Goal: Contribute content: Contribute content

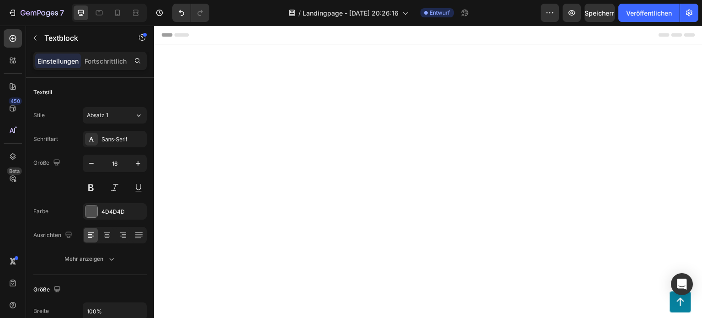
scroll to position [5830, 0]
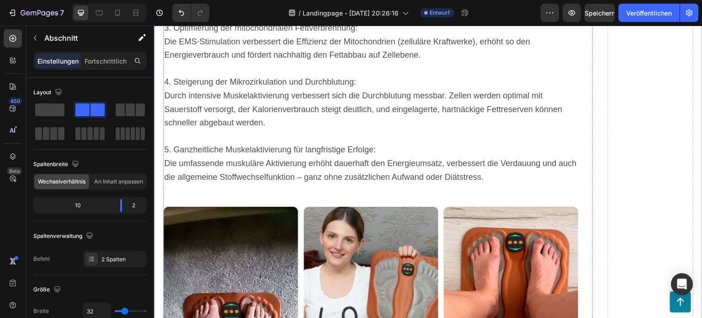
scroll to position [6699, 0]
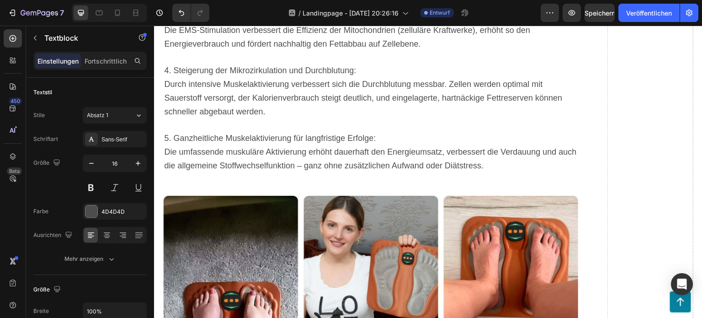
drag, startPoint x: 188, startPoint y: 231, endPoint x: 169, endPoint y: 195, distance: 40.7
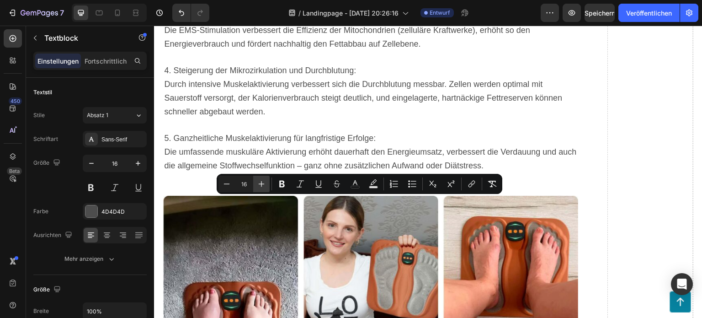
click at [265, 186] on icon "Editor contextual toolbar" at bounding box center [261, 183] width 9 height 9
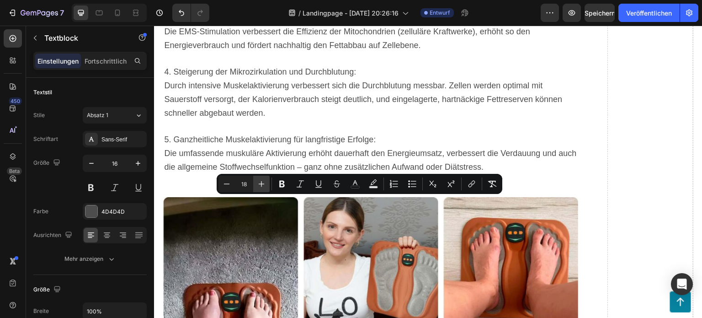
click at [265, 186] on icon "Editor contextual toolbar" at bounding box center [261, 183] width 9 height 9
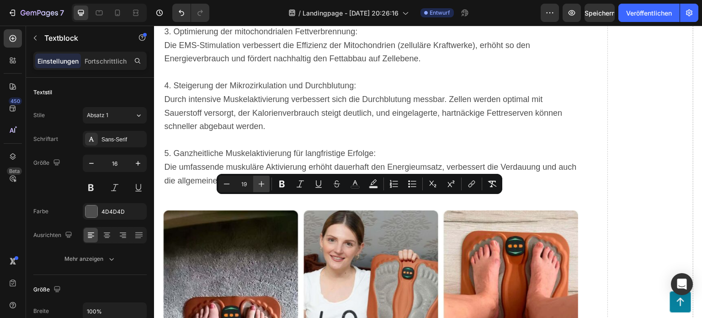
click at [265, 186] on icon "Editor contextual toolbar" at bounding box center [261, 183] width 9 height 9
type input "20"
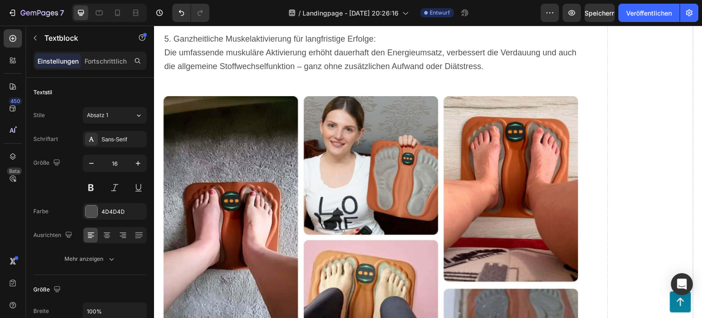
scroll to position [6836, 0]
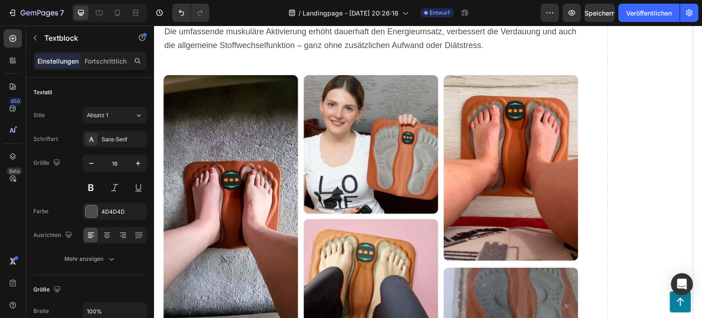
drag, startPoint x: 167, startPoint y: 134, endPoint x: 324, endPoint y: 139, distance: 156.9
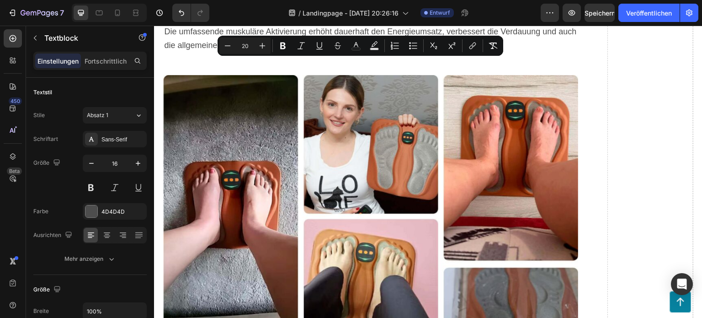
drag, startPoint x: 276, startPoint y: 108, endPoint x: 153, endPoint y: 66, distance: 129.6
click at [231, 45] on icon "Editor contextual toolbar" at bounding box center [227, 45] width 9 height 9
type input "19"
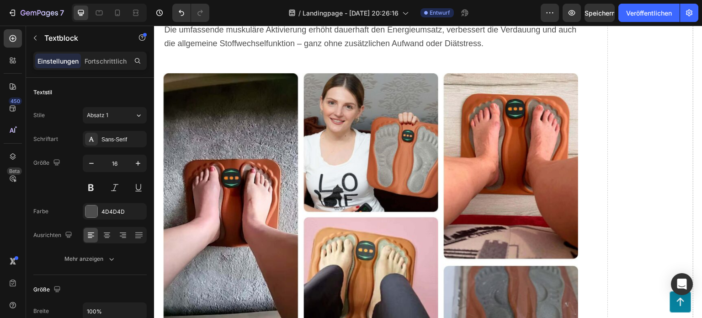
drag, startPoint x: 315, startPoint y: 63, endPoint x: 265, endPoint y: 68, distance: 50.6
drag, startPoint x: 319, startPoint y: 65, endPoint x: 266, endPoint y: 66, distance: 53.1
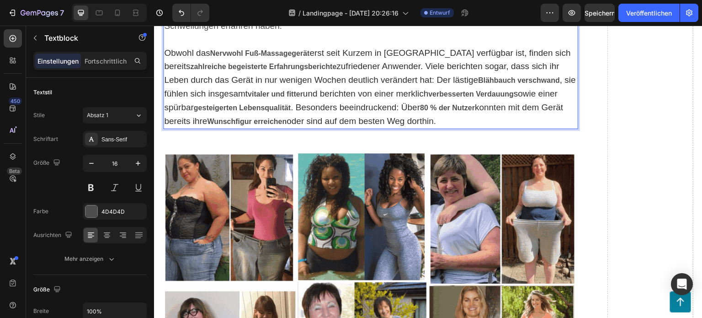
scroll to position [6013, 0]
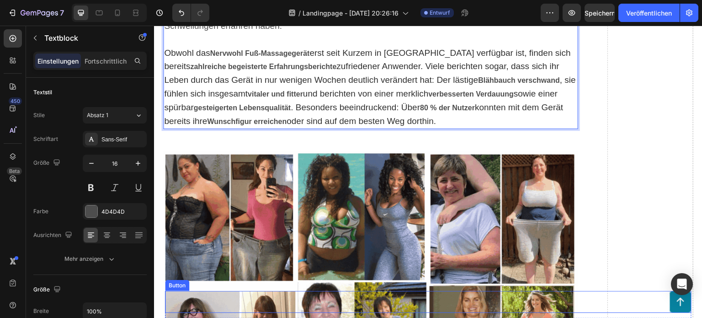
click at [246, 300] on div "Button" at bounding box center [428, 302] width 527 height 22
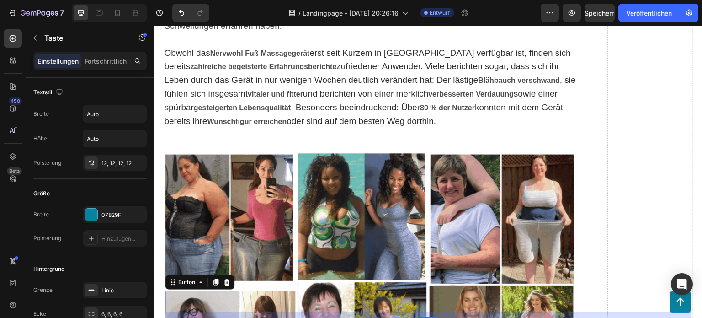
click at [246, 300] on div "Button 12" at bounding box center [428, 302] width 527 height 22
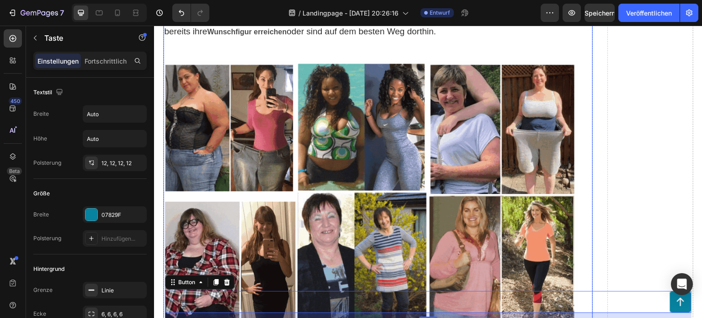
scroll to position [6104, 0]
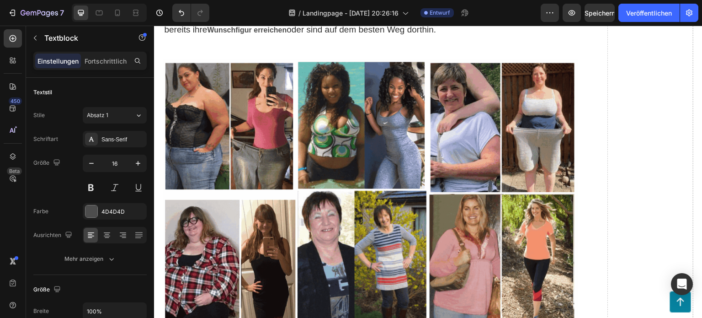
drag, startPoint x: 245, startPoint y: 209, endPoint x: 194, endPoint y: 214, distance: 50.5
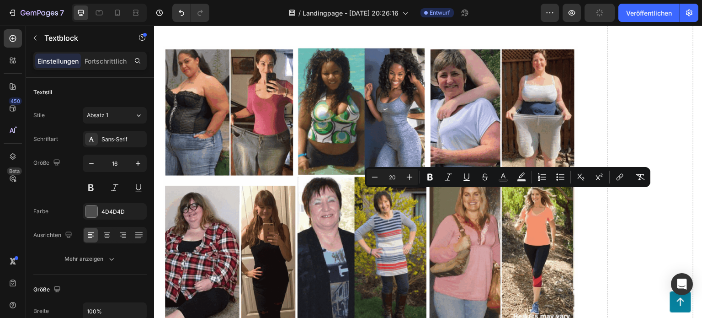
drag, startPoint x: 493, startPoint y: 197, endPoint x: 527, endPoint y: 198, distance: 34.3
click at [435, 178] on button "Bold" at bounding box center [430, 177] width 16 height 16
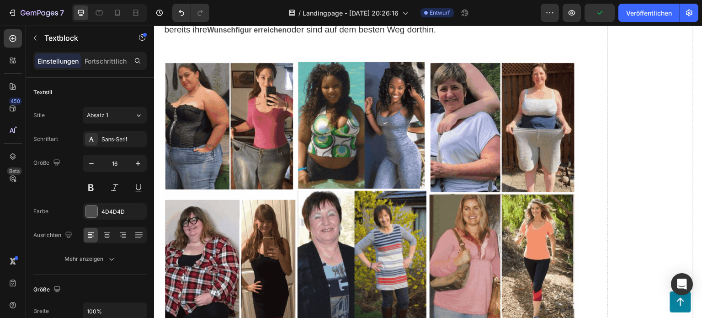
drag, startPoint x: 536, startPoint y: 191, endPoint x: 532, endPoint y: 194, distance: 5.2
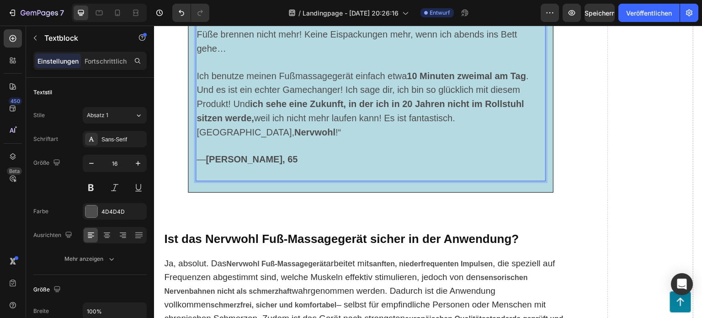
scroll to position [5464, 0]
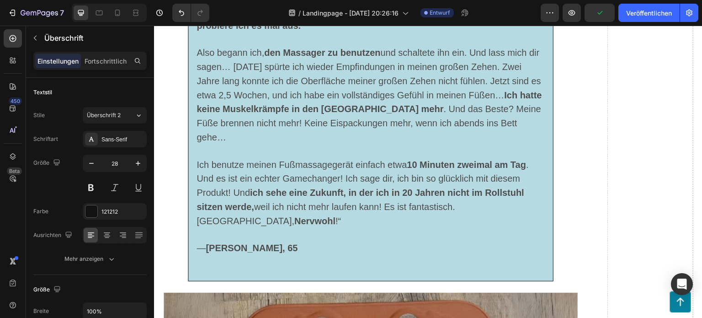
drag, startPoint x: 563, startPoint y: 206, endPoint x: 502, endPoint y: 209, distance: 61.8
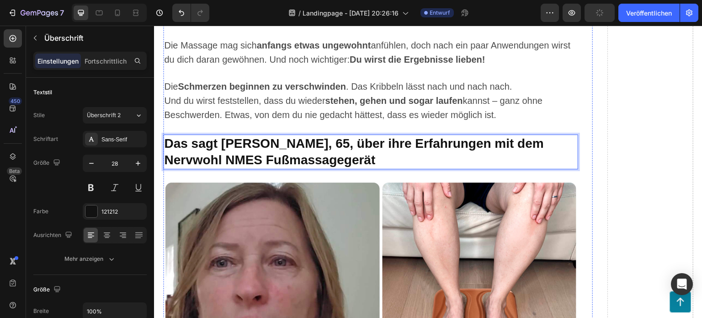
scroll to position [5007, 0]
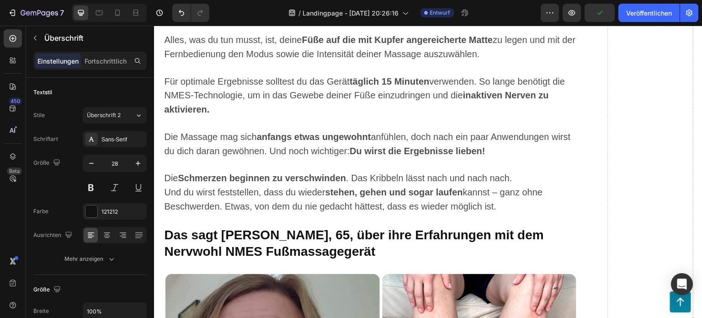
drag, startPoint x: 375, startPoint y: 201, endPoint x: 301, endPoint y: 202, distance: 74.5
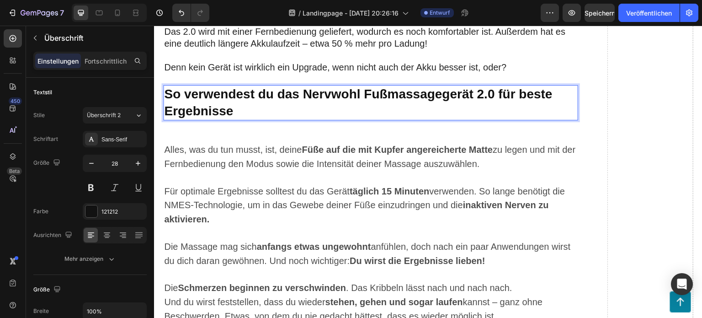
scroll to position [4869, 0]
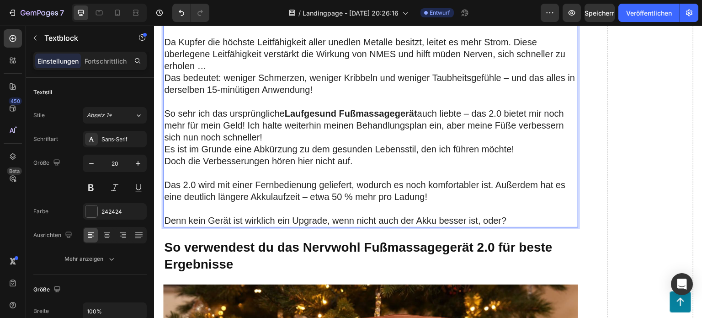
scroll to position [4815, 0]
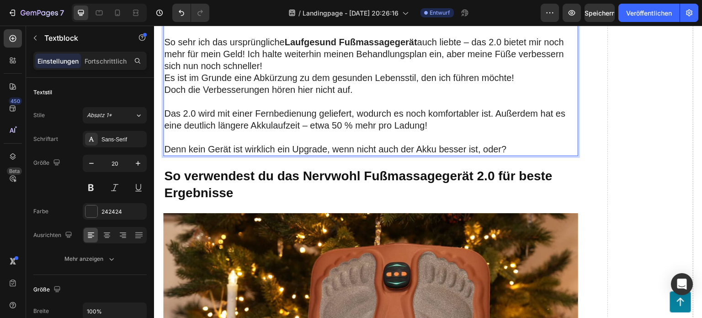
click at [342, 47] on strong "Laufgesund Fußmassagegerät" at bounding box center [350, 42] width 133 height 10
drag, startPoint x: 339, startPoint y: 259, endPoint x: 288, endPoint y: 258, distance: 50.8
click at [288, 47] on strong "Laufgesund Fußmassagegerät" at bounding box center [350, 42] width 133 height 10
drag, startPoint x: 371, startPoint y: 151, endPoint x: 319, endPoint y: 158, distance: 52.6
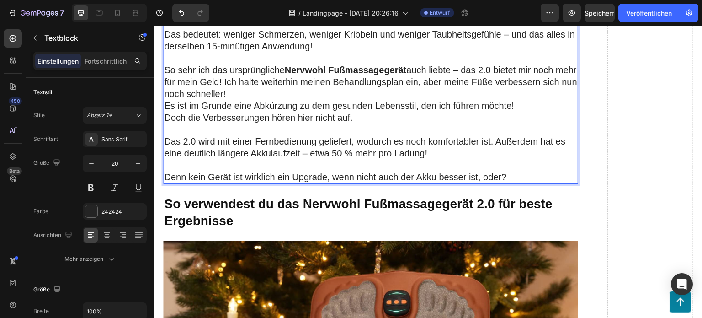
scroll to position [4724, 0]
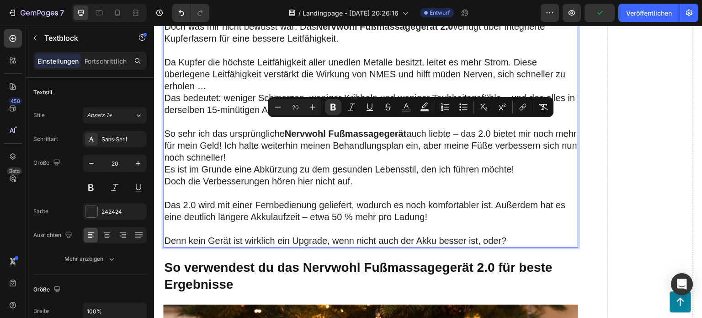
drag, startPoint x: 438, startPoint y: 125, endPoint x: 385, endPoint y: 127, distance: 53.1
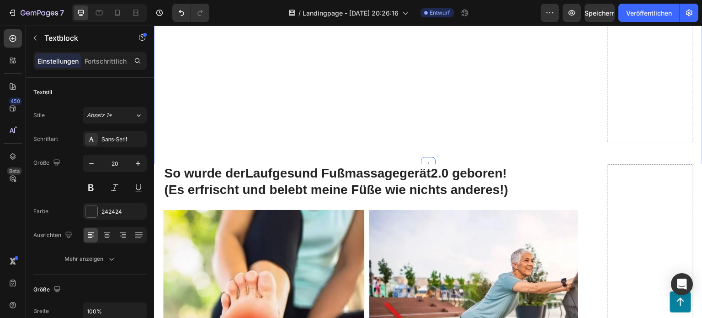
scroll to position [4358, 0]
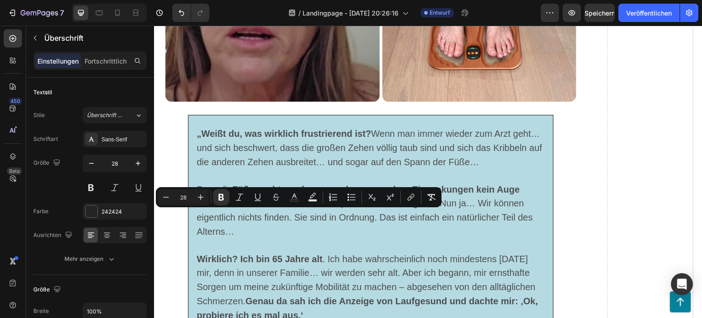
drag, startPoint x: 321, startPoint y: 217, endPoint x: 253, endPoint y: 215, distance: 68.2
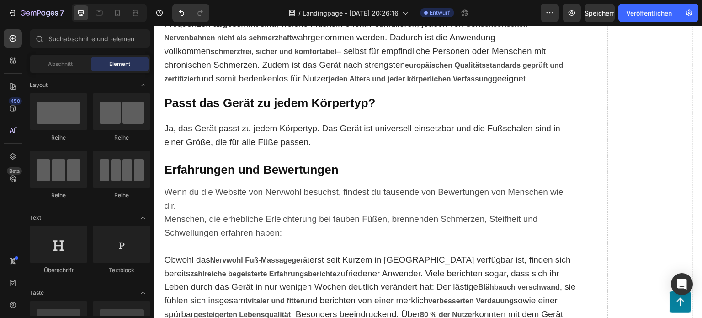
scroll to position [6787, 0]
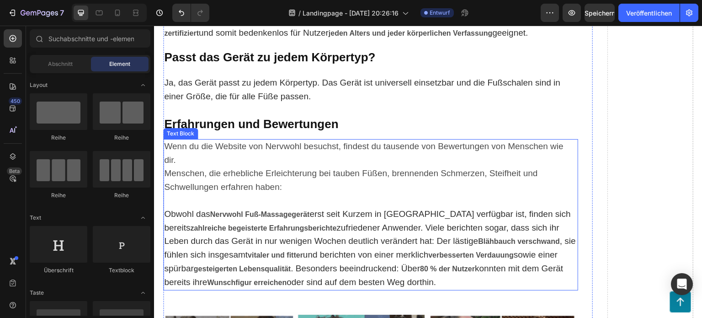
click at [276, 141] on span "Wenn du die Website von Nervwohl besuchst, findest du tausende von Bewertungen …" at bounding box center [364, 152] width 400 height 23
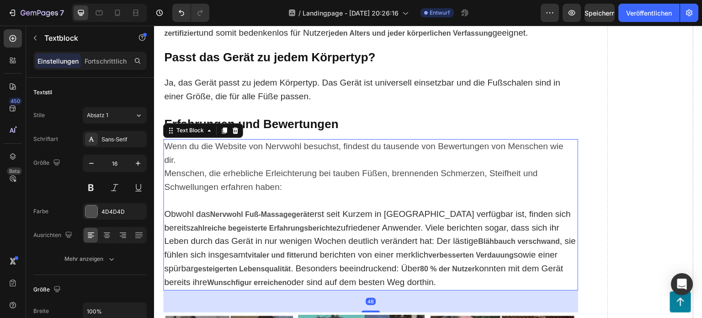
click at [297, 141] on span "Wenn du die Website von Nervwohl besuchst, findest du tausende von Bewertungen …" at bounding box center [364, 152] width 400 height 23
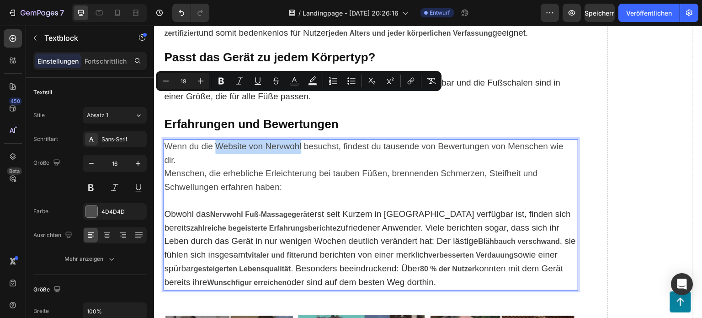
drag, startPoint x: 217, startPoint y: 100, endPoint x: 301, endPoint y: 106, distance: 84.4
click at [301, 140] on p "Wenn du die Website von Nervwohl besuchst, findest du tausende von Bewertungen …" at bounding box center [370, 153] width 413 height 27
click at [225, 80] on icon "Editor contextual toolbar" at bounding box center [221, 80] width 9 height 9
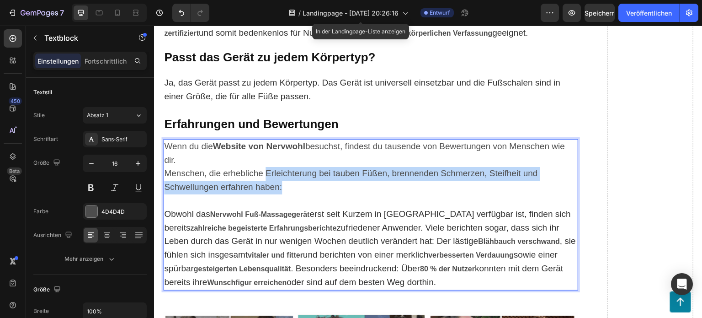
drag, startPoint x: 266, startPoint y: 126, endPoint x: 538, endPoint y: 145, distance: 272.3
click at [538, 167] on p "Menschen, die erhebliche Erleichterung bei tauben Füßen, brennenden Schmerzen, …" at bounding box center [370, 180] width 413 height 27
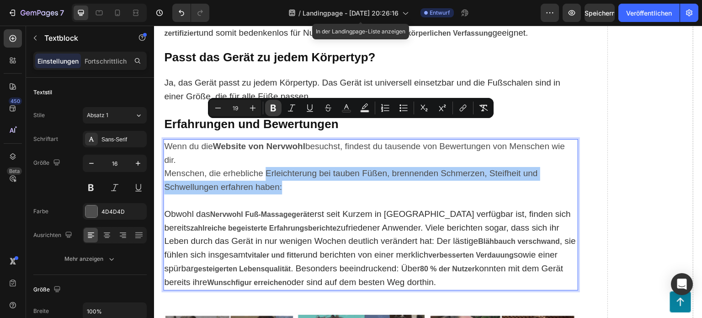
click at [268, 104] on button "Bold" at bounding box center [273, 108] width 16 height 16
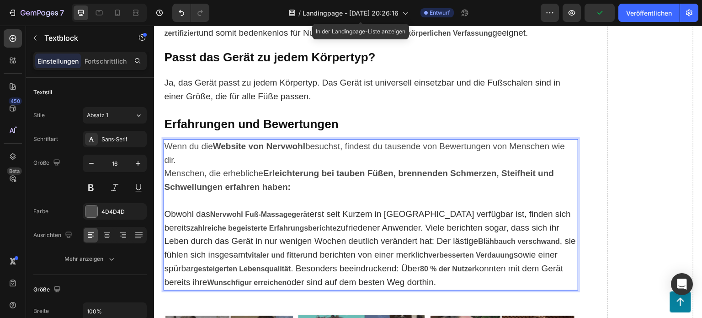
click at [409, 223] on span "zufriedener Anwender. Viele berichten sogar, dass sich ihr Leben durch das Gerä…" at bounding box center [362, 234] width 396 height 23
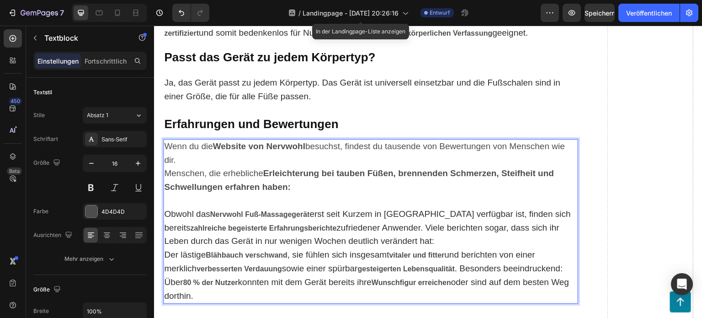
click at [563, 263] on span ". Besonders beeindruckend: Über" at bounding box center [363, 274] width 399 height 23
drag, startPoint x: 169, startPoint y: 233, endPoint x: 242, endPoint y: 241, distance: 73.2
click at [243, 276] on p "Über 80 % der Nutzer konnten mit dem Gerät bereits ihre Wunschfigur erreichen o…" at bounding box center [370, 289] width 413 height 27
click at [242, 276] on p "Über 80 % der Nutzer konnten mit dem Gerät bereits ihre Wunschfigur erreichen o…" at bounding box center [370, 289] width 413 height 27
drag, startPoint x: 241, startPoint y: 236, endPoint x: 168, endPoint y: 238, distance: 73.2
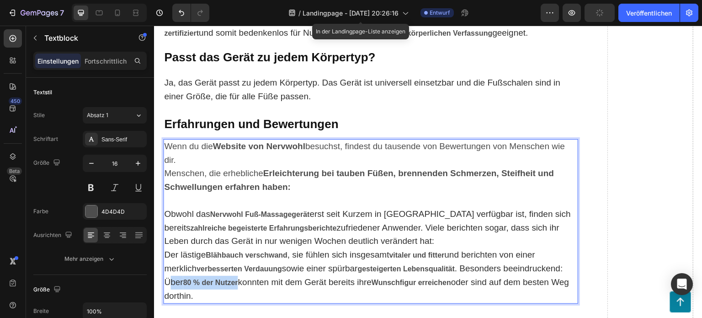
click at [168, 276] on p "Über 80 % der Nutzer konnten mit dem Gerät bereits ihre Wunschfigur erreichen o…" at bounding box center [370, 289] width 413 height 27
click at [505, 248] on p "Der lästige Blähbauch verschwand , sie fühlen sich insgesamt vitaler und fitter…" at bounding box center [370, 261] width 413 height 27
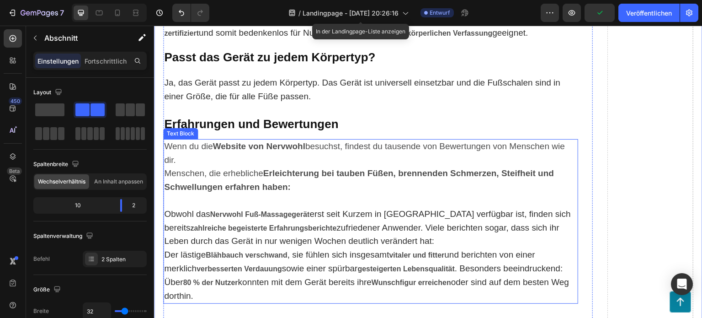
click at [223, 279] on strong "80 % der Nutzer" at bounding box center [210, 283] width 55 height 8
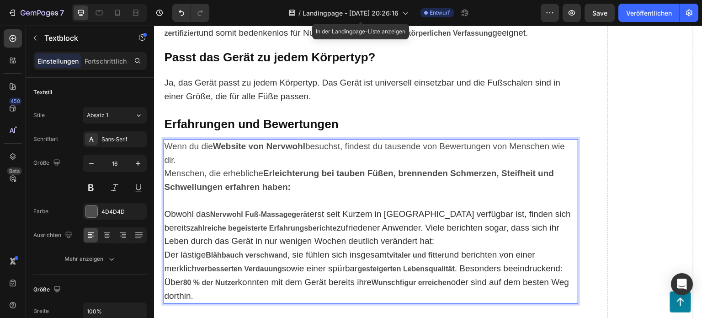
click at [238, 279] on strong "80 % der Nutzer" at bounding box center [210, 283] width 55 height 8
drag, startPoint x: 242, startPoint y: 235, endPoint x: 168, endPoint y: 237, distance: 74.6
click at [168, 276] on p "Über 80 % der Nutzer konnten mit dem Gerät bereits ihre Wunschfigur erreichen o…" at bounding box center [370, 289] width 413 height 27
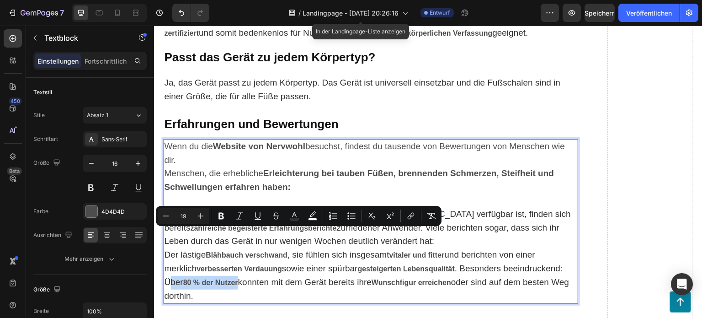
click at [256, 276] on p "Über 80 % der Nutzer konnten mit dem Gerät bereits ihre Wunschfigur erreichen o…" at bounding box center [370, 289] width 413 height 27
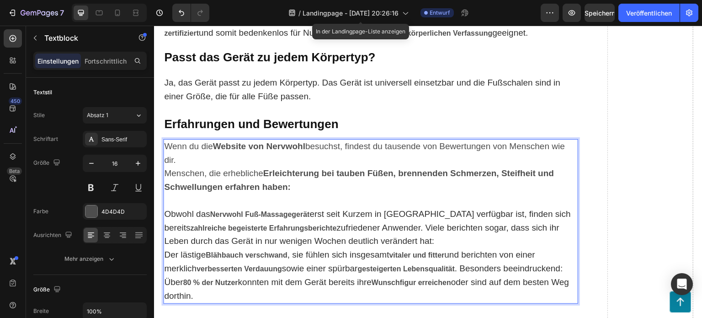
click at [417, 208] on p "Obwohl das Nervwohl Fuß-Massagegerät erst seit Kurzem in [GEOGRAPHIC_DATA] verf…" at bounding box center [370, 228] width 413 height 41
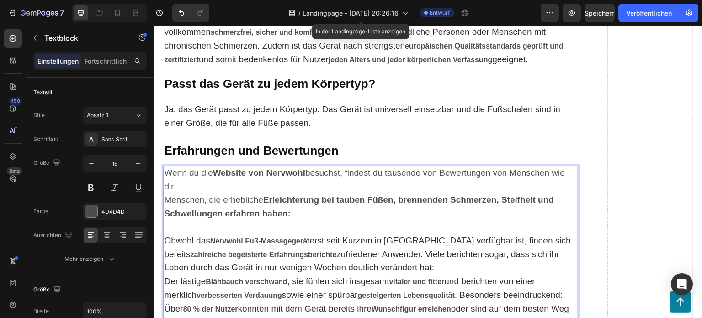
scroll to position [6741, 0]
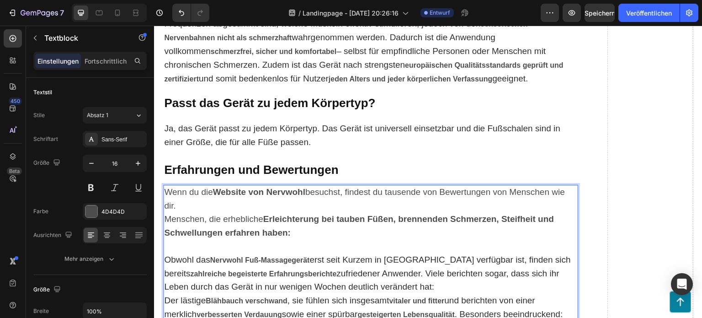
click at [302, 213] on p "Menschen, die erhebliche Erleichterung bei tauben Füßen, brennenden Schmerzen, …" at bounding box center [370, 226] width 413 height 27
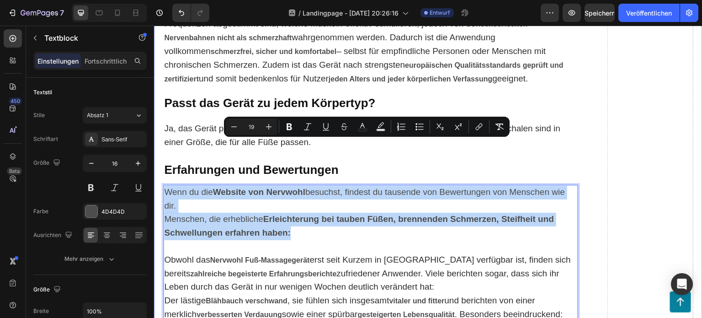
drag, startPoint x: 300, startPoint y: 183, endPoint x: 158, endPoint y: 141, distance: 148.3
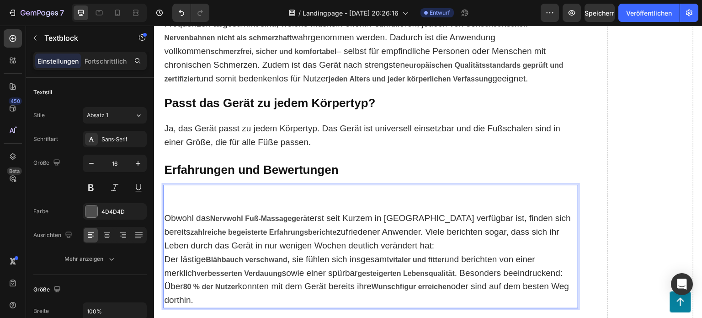
click at [164, 212] on p "Obwohl das Nervwohl Fuß-Massagegerät erst seit Kurzem in [GEOGRAPHIC_DATA] verf…" at bounding box center [370, 232] width 413 height 41
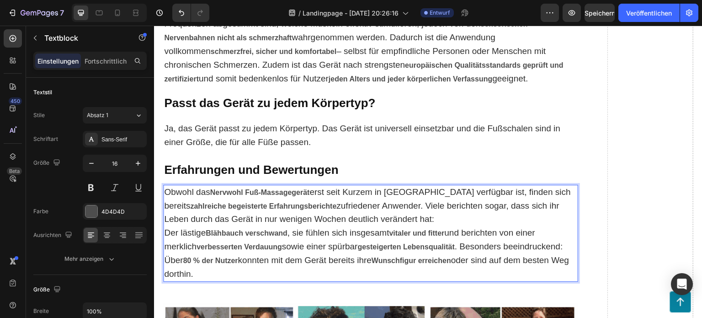
click at [422, 186] on p "Obwohl das Nervwohl Fuß-Massagegerät erst seit Kurzem in [GEOGRAPHIC_DATA] verf…" at bounding box center [370, 206] width 413 height 41
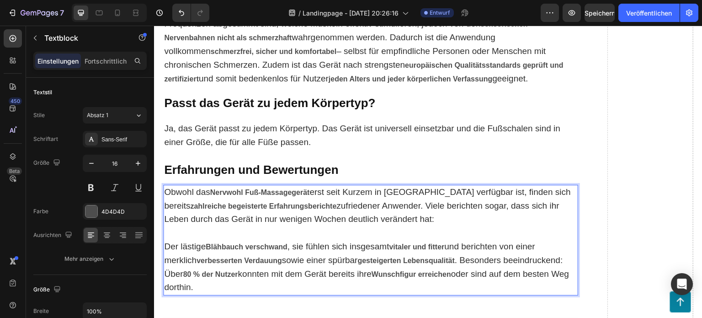
click at [563, 255] on span ". Besonders beeindruckend:" at bounding box center [509, 260] width 108 height 10
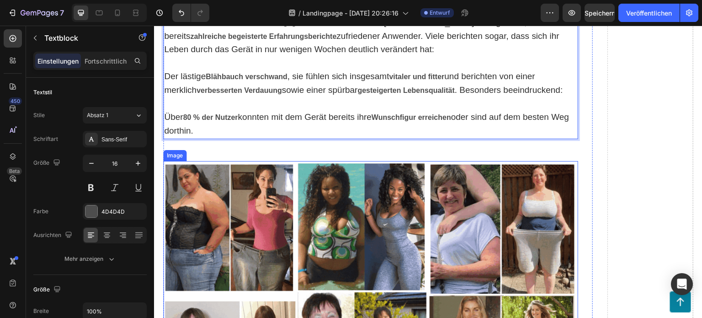
scroll to position [7107, 0]
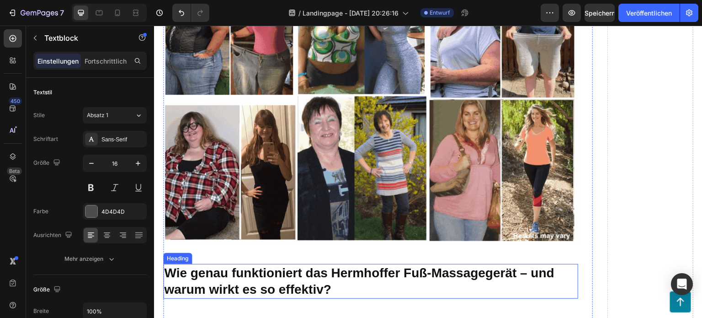
click at [396, 266] on strong "Wie genau funktioniert das Hermhoffer Fuß-Massagegerät – und warum wirkt es so …" at bounding box center [359, 281] width 391 height 31
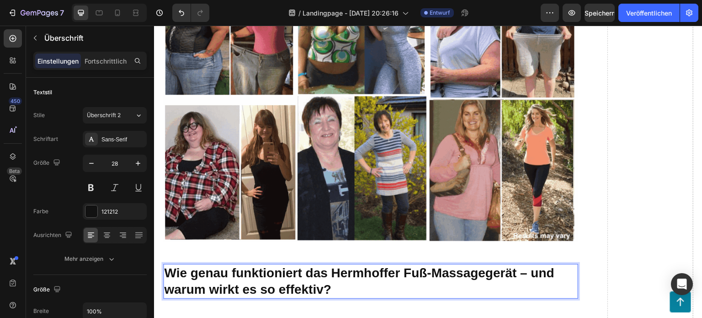
click at [400, 266] on strong "Wie genau funktioniert das Hermhoffer Fuß-Massagegerät – und warum wirkt es so …" at bounding box center [359, 281] width 391 height 31
drag, startPoint x: 400, startPoint y: 221, endPoint x: 339, endPoint y: 222, distance: 60.8
click at [340, 266] on strong "Wie genau funktioniert das Hermhoffer Fuß-Massagegerät – und warum wirkt es so …" at bounding box center [359, 281] width 391 height 31
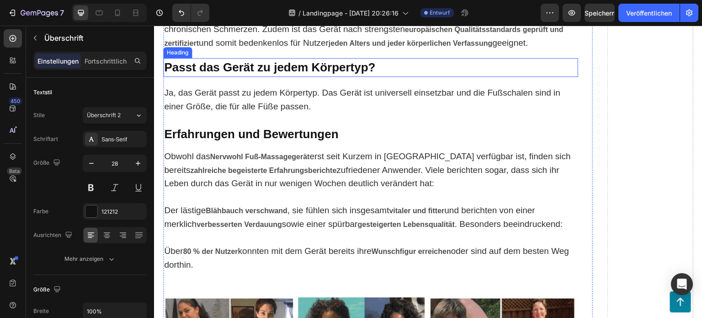
scroll to position [6787, 0]
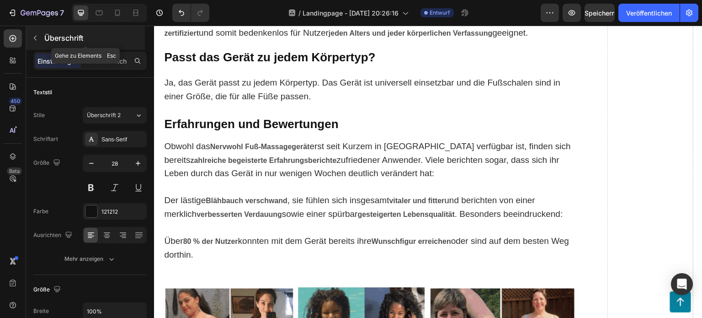
click at [37, 38] on icon "button" at bounding box center [35, 37] width 7 height 7
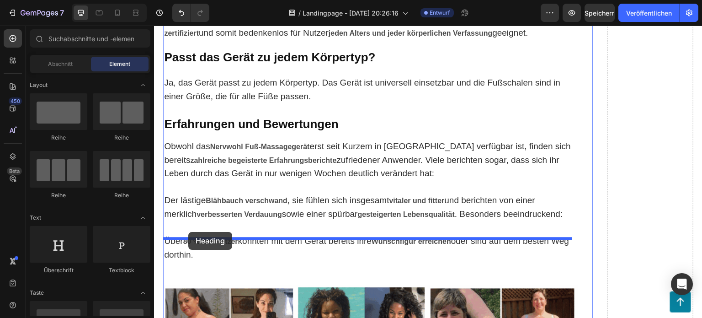
drag, startPoint x: 275, startPoint y: 261, endPoint x: 204, endPoint y: 231, distance: 77.3
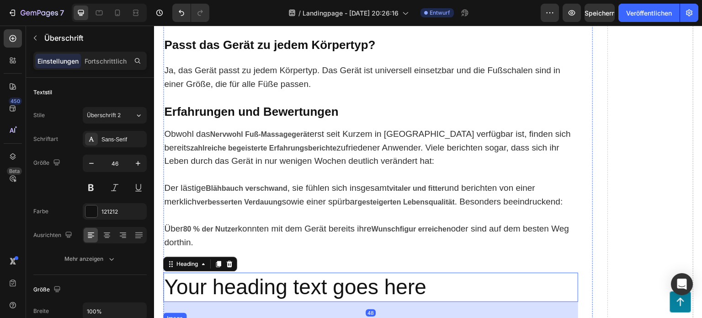
scroll to position [6878, 0]
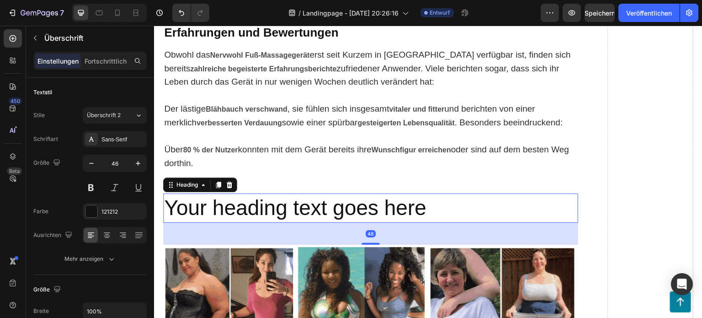
click at [430, 193] on h2 "Your heading text goes here" at bounding box center [370, 207] width 415 height 29
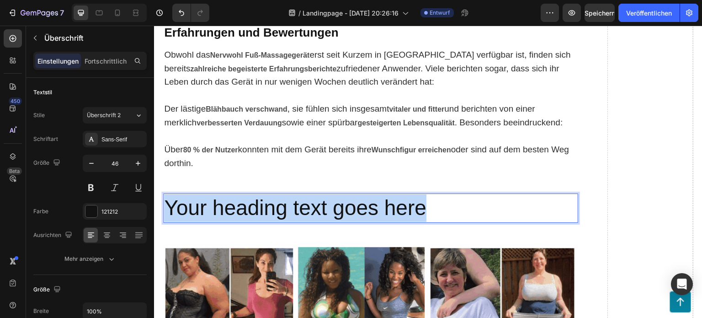
drag, startPoint x: 430, startPoint y: 158, endPoint x: 168, endPoint y: 164, distance: 262.1
click at [168, 194] on p "Your heading text goes here" at bounding box center [370, 207] width 413 height 27
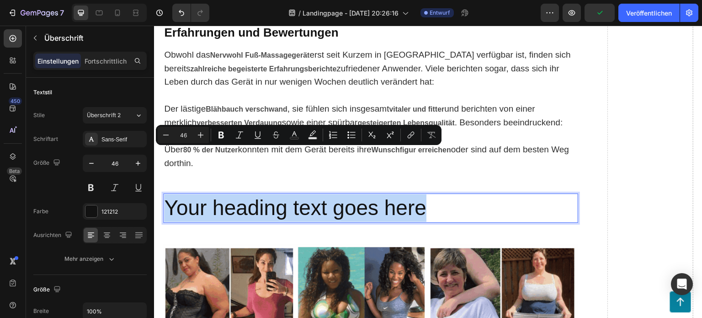
click at [431, 194] on p "Your heading text goes here" at bounding box center [370, 207] width 413 height 27
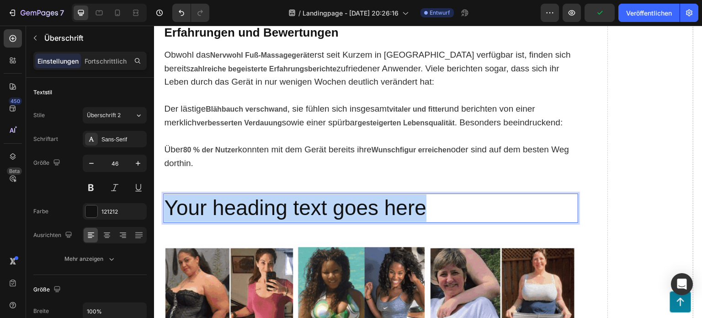
drag, startPoint x: 432, startPoint y: 160, endPoint x: 170, endPoint y: 171, distance: 262.7
click at [170, 194] on p "Your heading text goes here" at bounding box center [370, 207] width 413 height 27
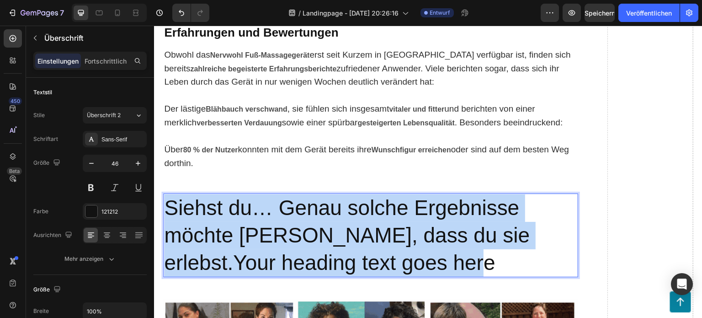
drag, startPoint x: 502, startPoint y: 210, endPoint x: 167, endPoint y: 159, distance: 339.1
click at [167, 194] on p "Siehst du… Genau solche Ergebnisse möchte [PERSON_NAME], dass du sie erlebst.Yo…" at bounding box center [370, 235] width 413 height 82
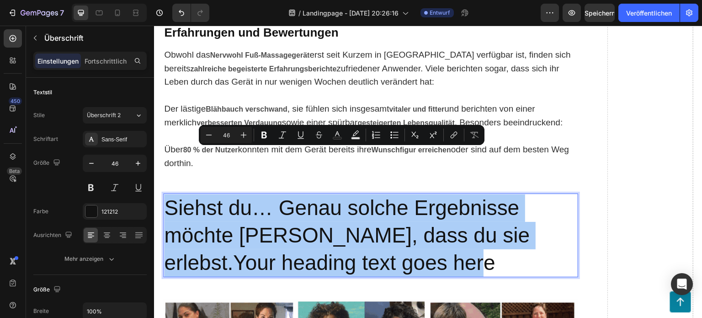
drag, startPoint x: 231, startPoint y: 135, endPoint x: 220, endPoint y: 137, distance: 11.6
click at [220, 137] on input "46" at bounding box center [226, 134] width 18 height 11
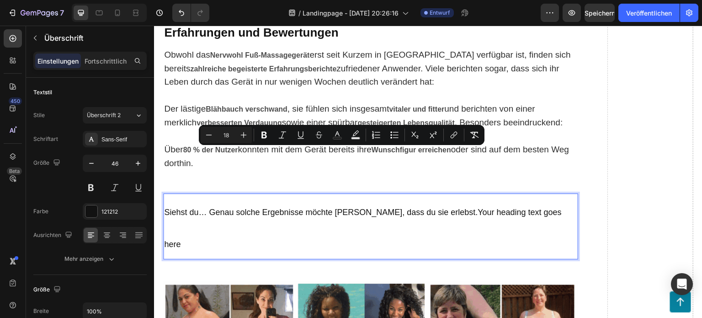
type input "1"
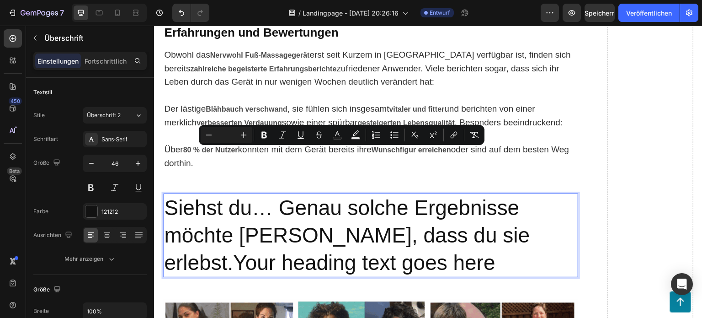
type input "2"
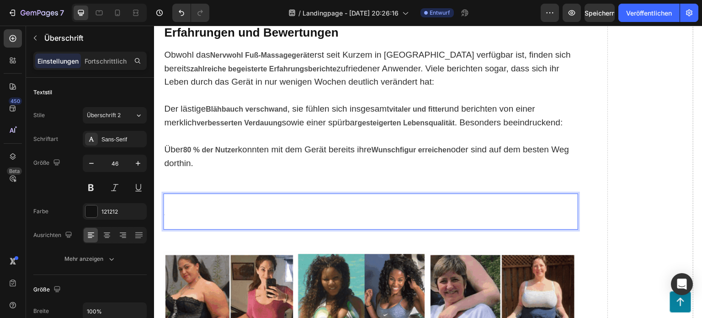
click at [241, 194] on p "8" at bounding box center [370, 211] width 413 height 34
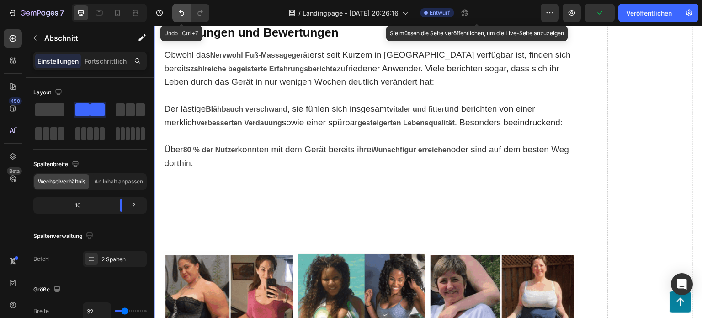
click at [177, 14] on icon "Rückgängig/Wiederholen" at bounding box center [181, 12] width 9 height 9
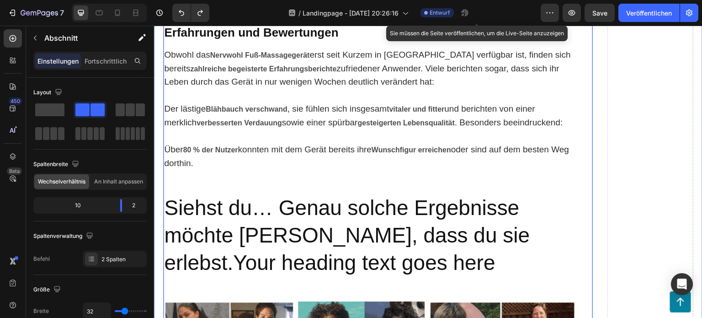
click at [508, 219] on h2 "Siehst du… Genau solche Ergebnisse möchte [PERSON_NAME], dass du sie erlebst.Yo…" at bounding box center [370, 235] width 415 height 84
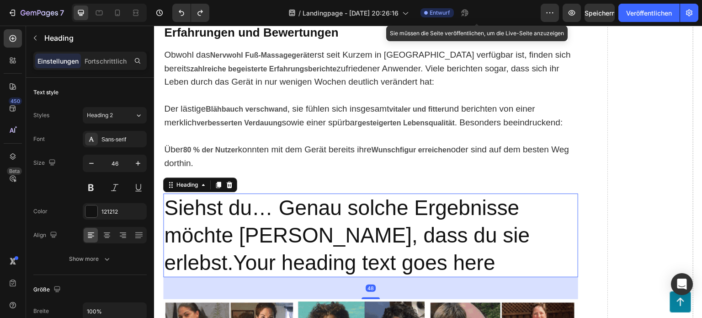
click at [499, 213] on h2 "Siehst du… Genau solche Ergebnisse möchte [PERSON_NAME], dass du sie erlebst.Yo…" at bounding box center [370, 235] width 415 height 84
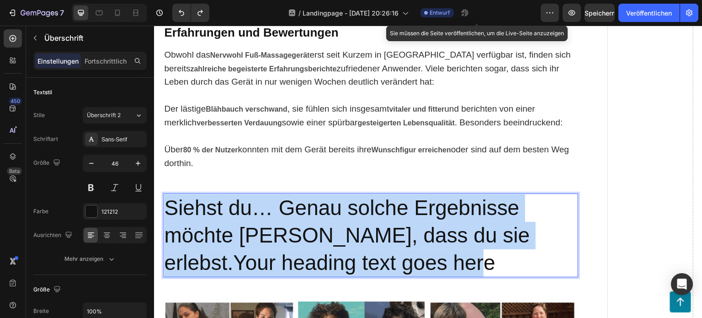
drag, startPoint x: 497, startPoint y: 214, endPoint x: 170, endPoint y: 161, distance: 331.7
click at [170, 194] on p "Siehst du… Genau solche Ergebnisse möchte [PERSON_NAME], dass du sie erlebst.Yo…" at bounding box center [370, 235] width 413 height 82
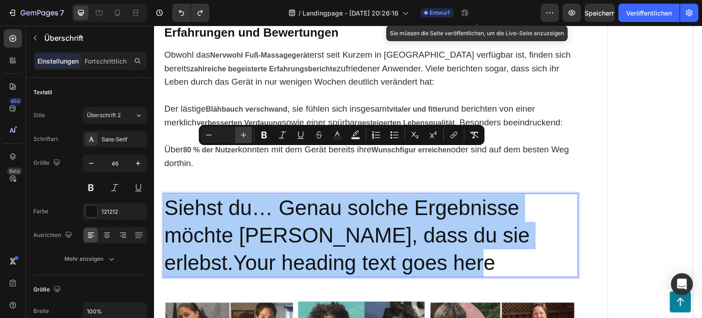
click at [243, 134] on icon "Editor contextual toolbar" at bounding box center [244, 135] width 6 height 6
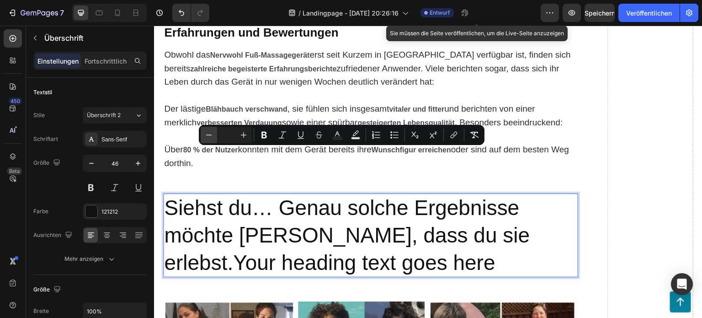
click at [212, 137] on icon "Editor contextual toolbar" at bounding box center [208, 134] width 9 height 9
click at [238, 133] on button "Plus" at bounding box center [244, 135] width 16 height 16
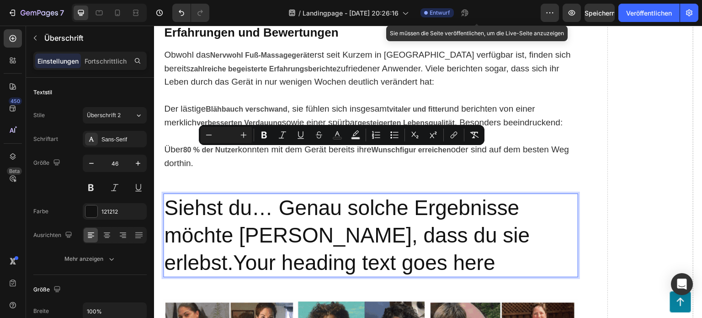
click at [230, 131] on input "Editor contextual toolbar" at bounding box center [226, 134] width 18 height 11
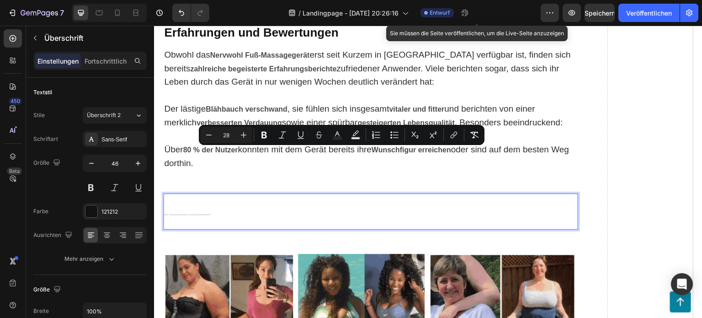
type input "28"
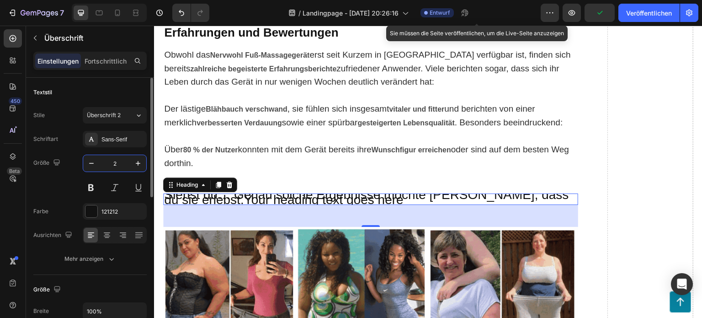
type input "28"
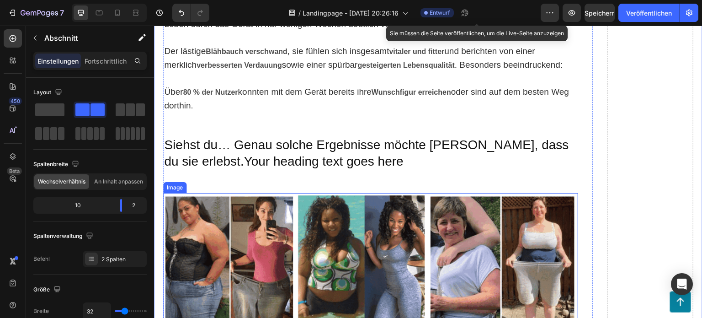
scroll to position [6970, 0]
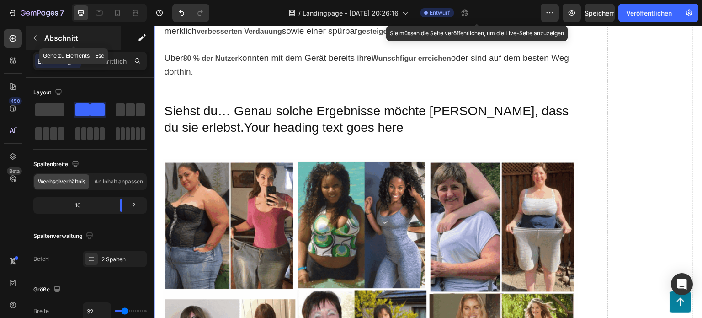
click at [40, 43] on button "button" at bounding box center [35, 38] width 15 height 15
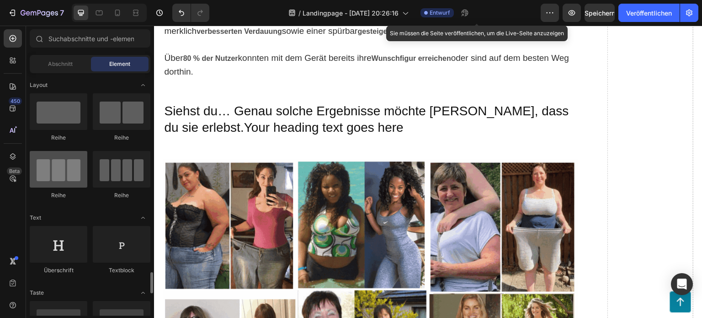
scroll to position [183, 0]
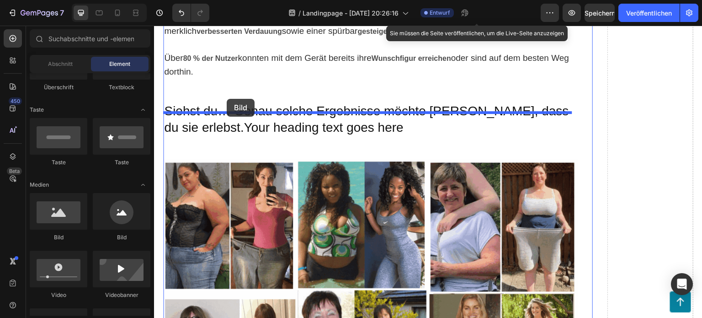
drag, startPoint x: 222, startPoint y: 242, endPoint x: 227, endPoint y: 99, distance: 143.7
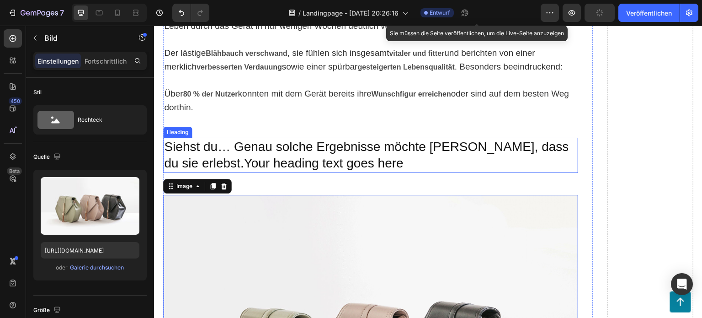
scroll to position [6924, 0]
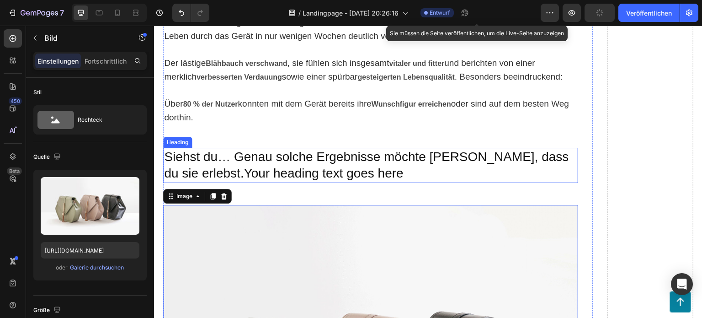
click at [395, 149] on p "⁠⁠⁠⁠⁠⁠⁠ Siehst du… Genau solche Ergebnisse möchte [PERSON_NAME], dass du sie er…" at bounding box center [370, 165] width 413 height 33
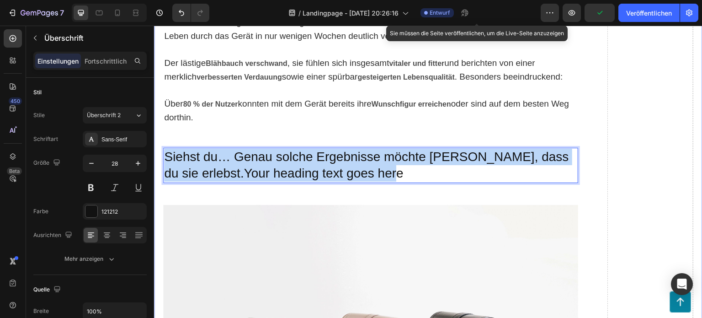
drag, startPoint x: 389, startPoint y: 124, endPoint x: 160, endPoint y: 109, distance: 229.6
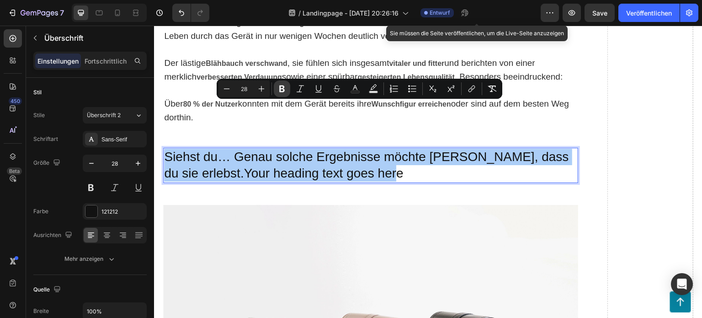
click at [283, 86] on icon "Editor contextual toolbar" at bounding box center [281, 89] width 5 height 7
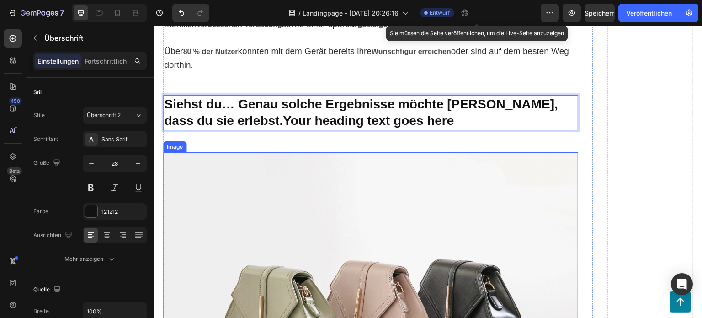
scroll to position [7016, 0]
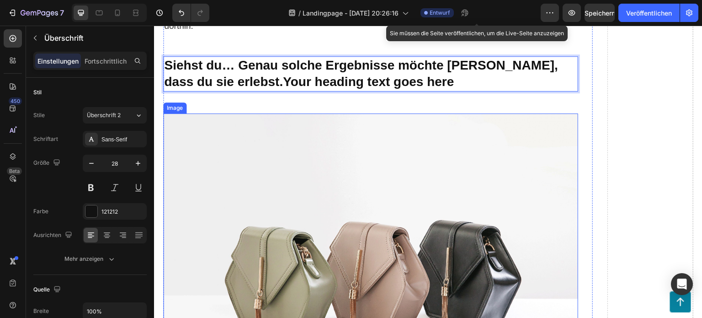
click at [350, 234] on img at bounding box center [370, 268] width 415 height 311
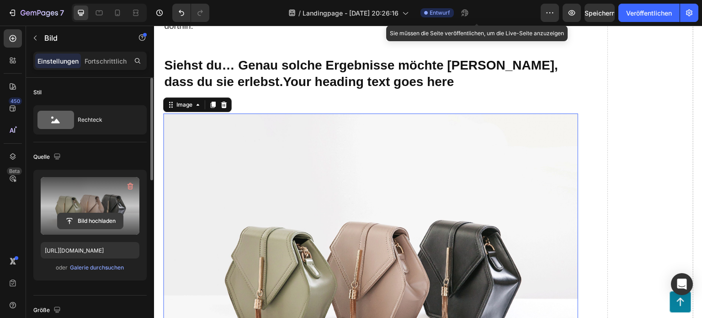
click at [82, 223] on input "file" at bounding box center [90, 221] width 65 height 16
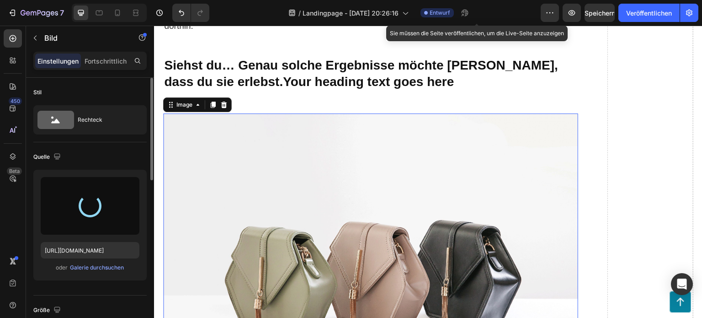
type input "[URL][DOMAIN_NAME]"
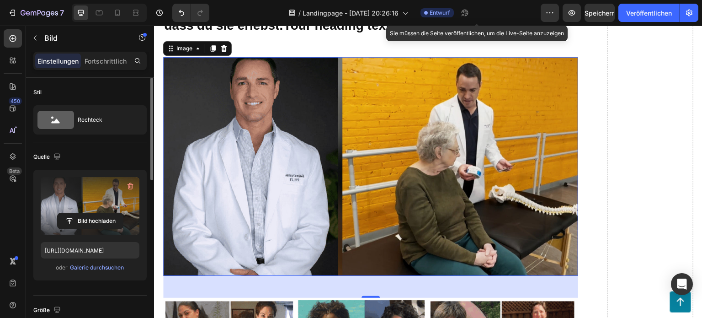
scroll to position [7107, 0]
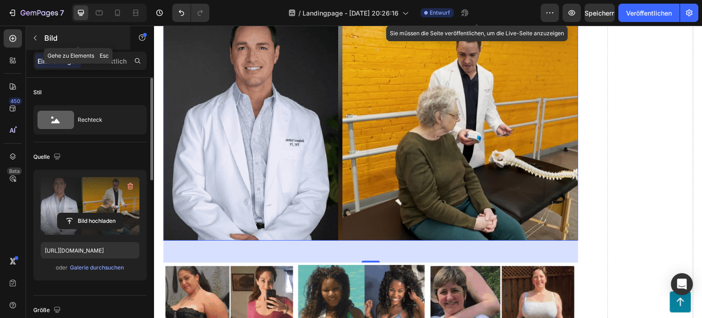
click at [38, 36] on icon "button" at bounding box center [35, 37] width 7 height 7
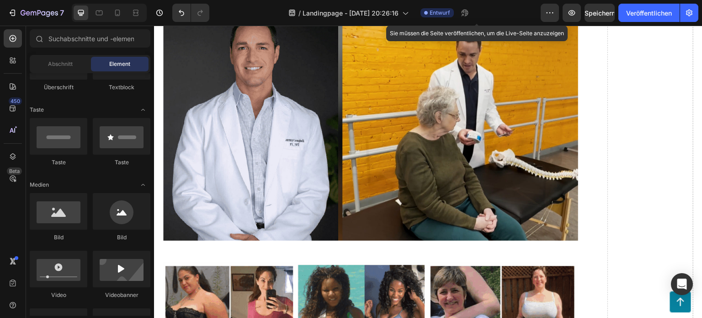
scroll to position [137, 0]
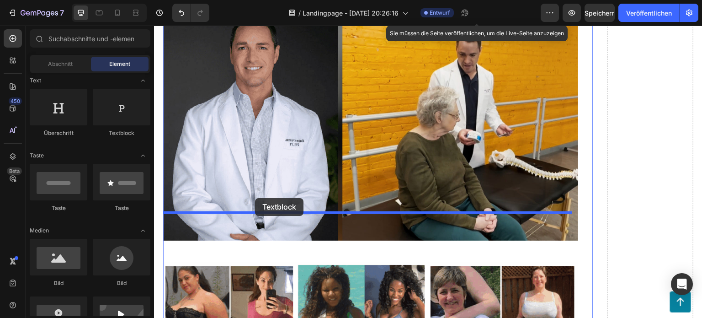
drag, startPoint x: 276, startPoint y: 150, endPoint x: 255, endPoint y: 198, distance: 52.8
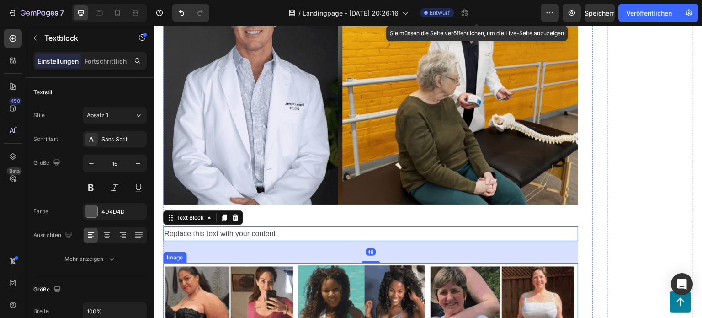
scroll to position [7153, 0]
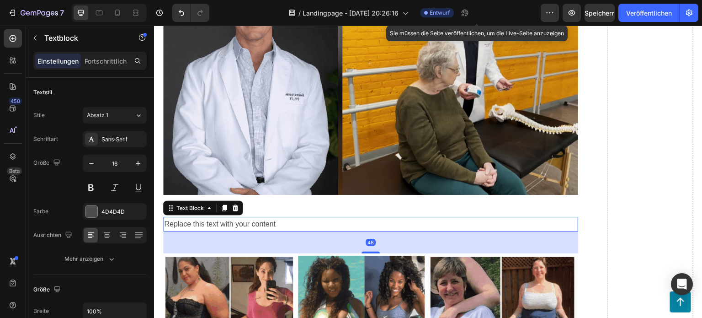
click at [283, 217] on div "Replace this text with your content" at bounding box center [370, 224] width 415 height 15
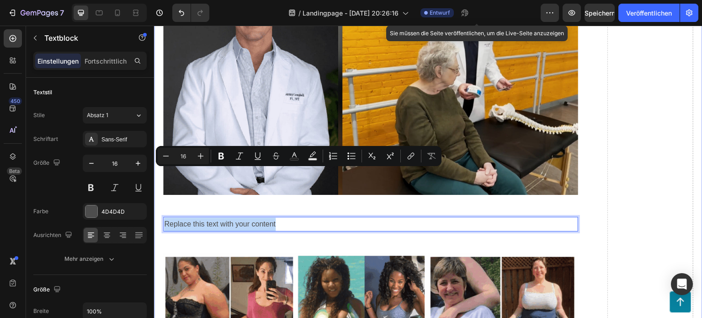
drag, startPoint x: 280, startPoint y: 171, endPoint x: 159, endPoint y: 175, distance: 121.2
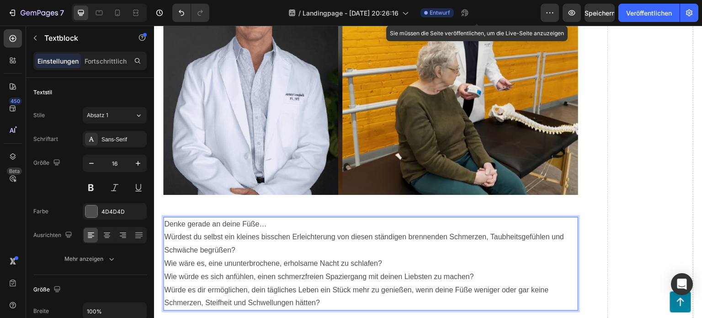
click at [274, 218] on p "Denke gerade an deine Füße…" at bounding box center [370, 224] width 413 height 13
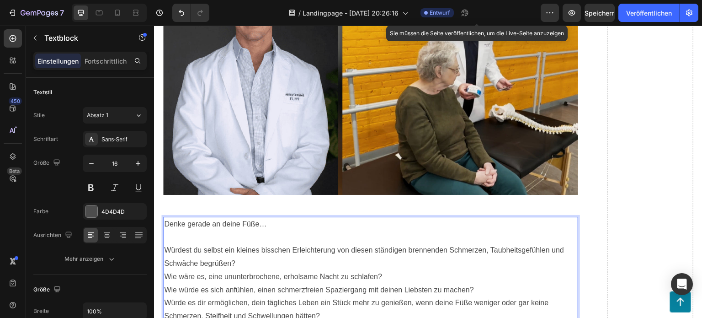
click at [244, 244] on p "Würdest du selbst ein kleines bisschen Erleichterung von diesen ständigen brenn…" at bounding box center [370, 257] width 413 height 27
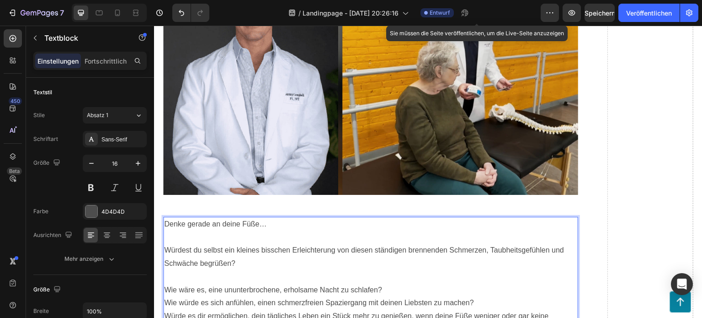
click at [183, 230] on p "Rich Text Editor. Editing area: main" at bounding box center [370, 236] width 413 height 13
click at [173, 218] on p "Denke gerade an deine Füße…" at bounding box center [370, 224] width 413 height 13
click at [170, 230] on p "Rich Text Editor. Editing area: main" at bounding box center [370, 236] width 413 height 13
click at [488, 296] on p "Wie würde es sich anfühlen, einen schmerzfreien Spaziergang mit deinen Liebsten…" at bounding box center [370, 302] width 413 height 13
click at [404, 284] on p "Wie wäre es, eine ununterbrochene, erholsame Nacht zu schlafen?" at bounding box center [370, 290] width 413 height 13
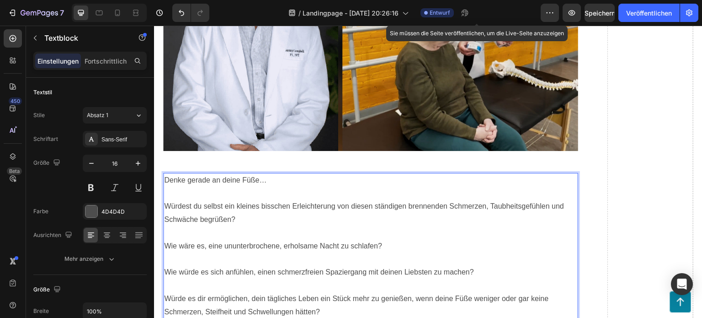
scroll to position [7199, 0]
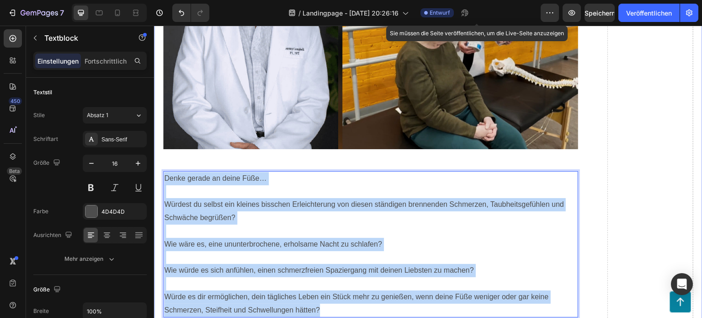
drag, startPoint x: 325, startPoint y: 257, endPoint x: 162, endPoint y: 126, distance: 209.4
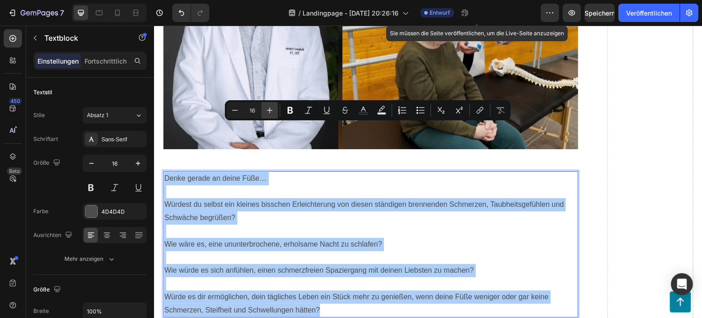
click at [265, 109] on button "Plus" at bounding box center [270, 110] width 16 height 16
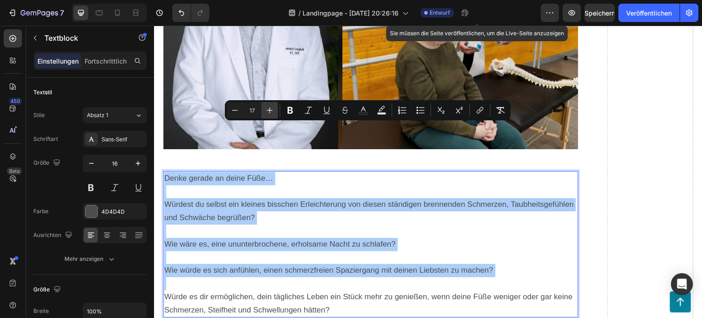
click at [271, 108] on icon "Editor contextual toolbar" at bounding box center [269, 110] width 9 height 9
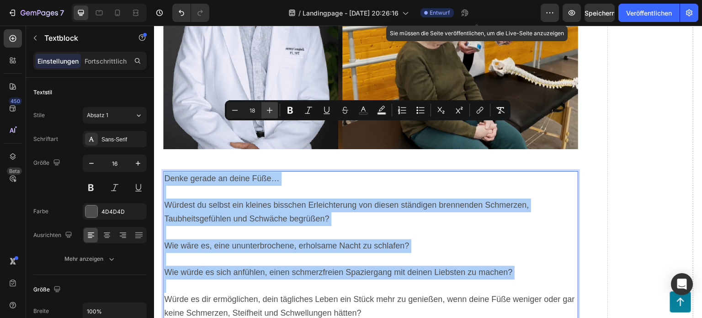
click at [271, 108] on icon "Editor contextual toolbar" at bounding box center [269, 110] width 9 height 9
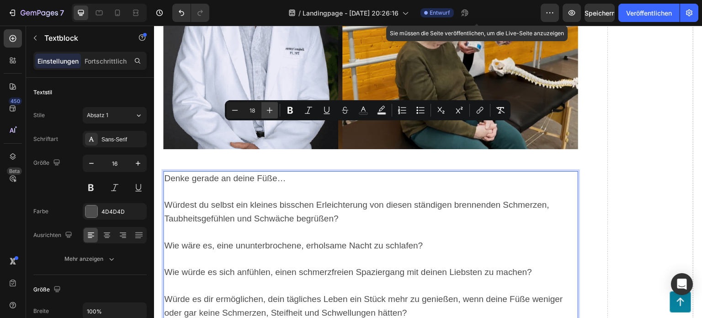
type input "19"
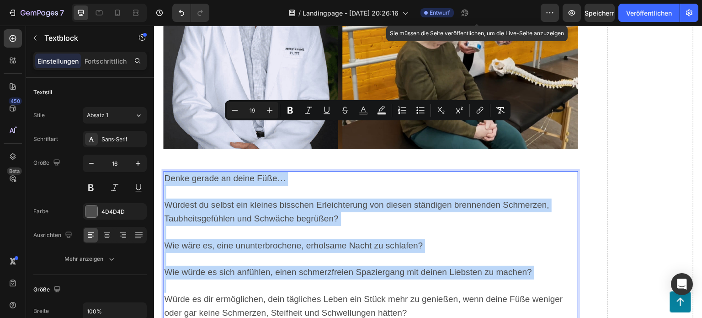
click at [342, 172] on p "Denke gerade an deine Füße…" at bounding box center [370, 179] width 413 height 14
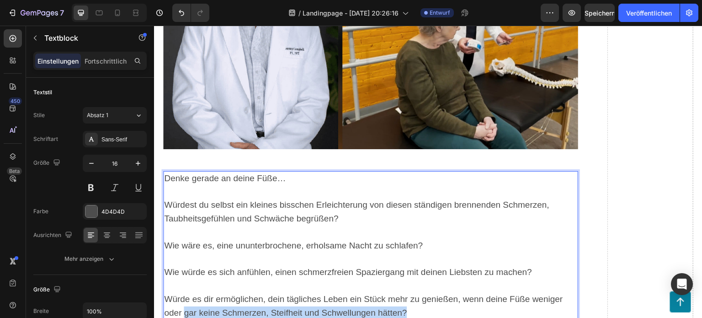
drag, startPoint x: 411, startPoint y: 262, endPoint x: 183, endPoint y: 268, distance: 227.8
click at [183, 293] on p "Würde es dir ermöglichen, dein tägliches Leben ein Stück mehr zu genießen, wenn…" at bounding box center [370, 306] width 413 height 27
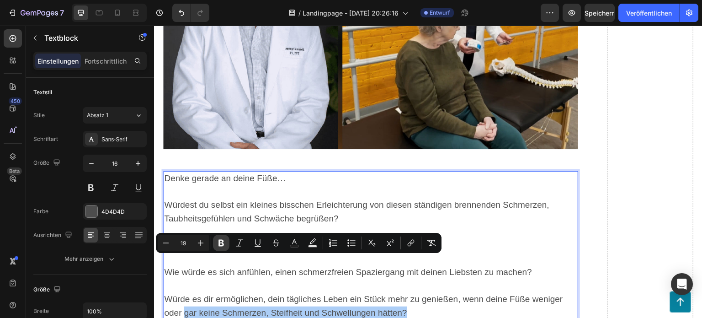
click at [220, 242] on icon "Editor contextual toolbar" at bounding box center [221, 243] width 5 height 7
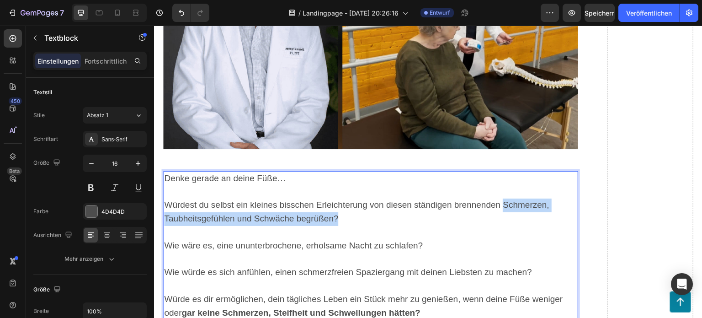
drag, startPoint x: 505, startPoint y: 154, endPoint x: 567, endPoint y: 174, distance: 64.9
click at [567, 198] on p "Würdest du selbst ein kleines bisschen Erleichterung von diesen ständigen brenn…" at bounding box center [370, 211] width 413 height 27
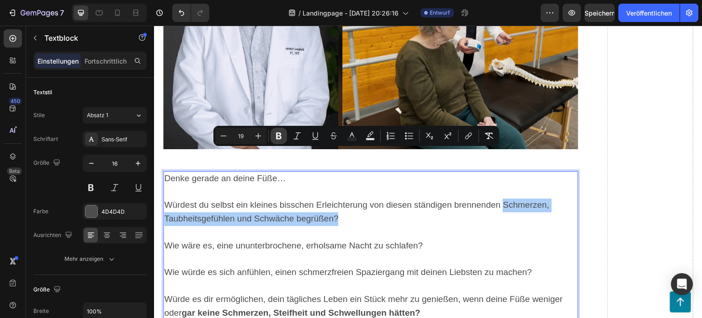
click at [281, 134] on icon "Editor contextual toolbar" at bounding box center [278, 135] width 9 height 9
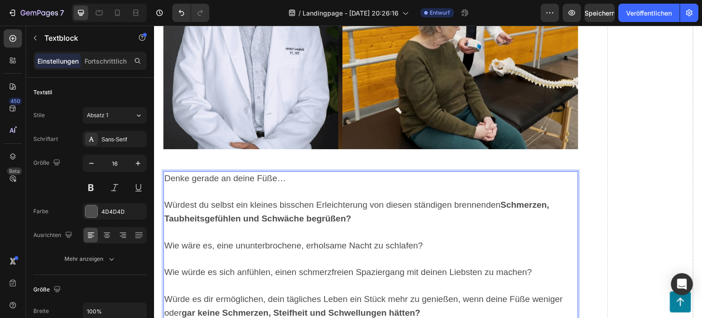
click at [460, 239] on p "Wie wäre es, eine ununterbrochene, erholsame Nacht zu schlafen?" at bounding box center [370, 246] width 413 height 14
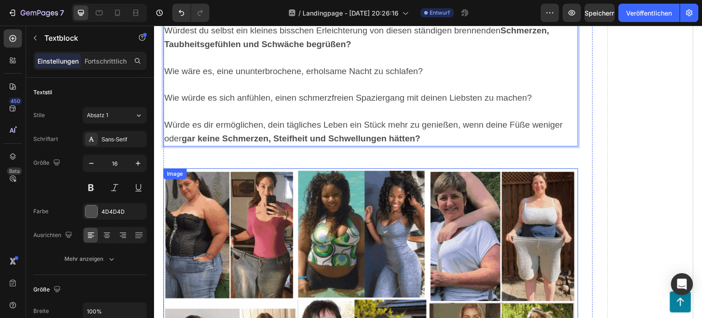
scroll to position [7336, 0]
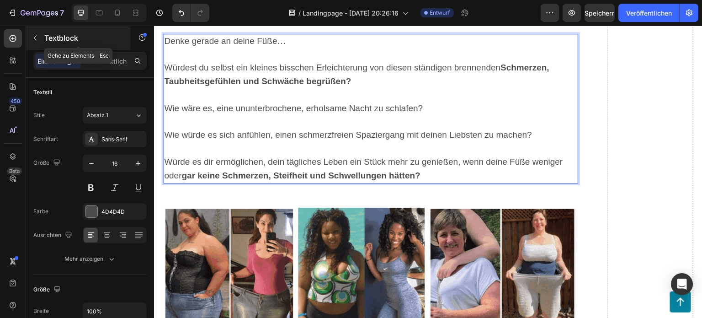
click at [39, 39] on button "button" at bounding box center [35, 38] width 15 height 15
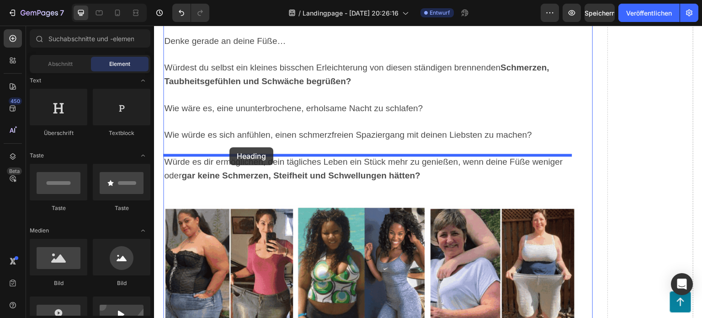
drag, startPoint x: 281, startPoint y: 138, endPoint x: 231, endPoint y: 150, distance: 51.2
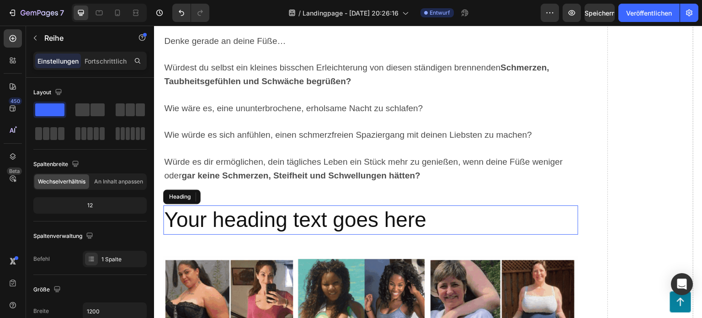
click at [430, 205] on h2 "Your heading text goes here" at bounding box center [370, 219] width 415 height 29
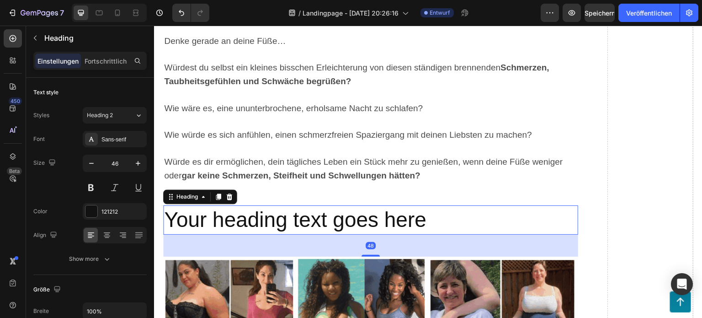
click at [430, 205] on h2 "Your heading text goes here" at bounding box center [370, 219] width 415 height 29
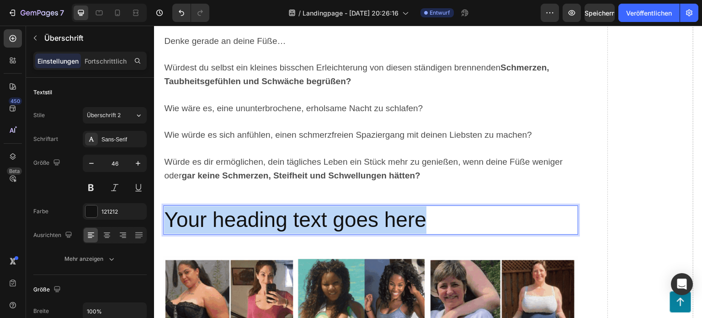
drag, startPoint x: 430, startPoint y: 166, endPoint x: 167, endPoint y: 161, distance: 262.6
click at [165, 206] on p "Your heading text goes here" at bounding box center [370, 219] width 413 height 27
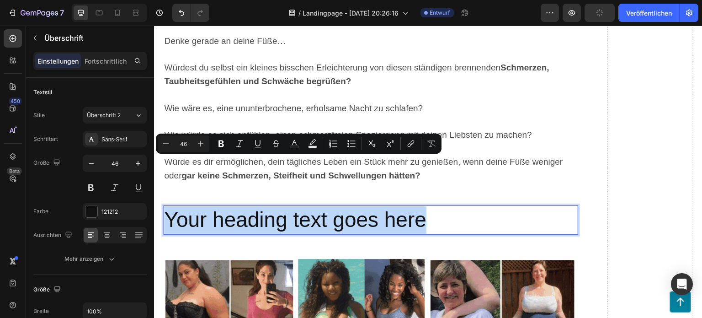
click at [432, 206] on p "Your heading text goes here" at bounding box center [370, 219] width 413 height 27
drag, startPoint x: 432, startPoint y: 170, endPoint x: 169, endPoint y: 174, distance: 263.0
click at [169, 206] on p "Your heading text goes here" at bounding box center [370, 219] width 413 height 27
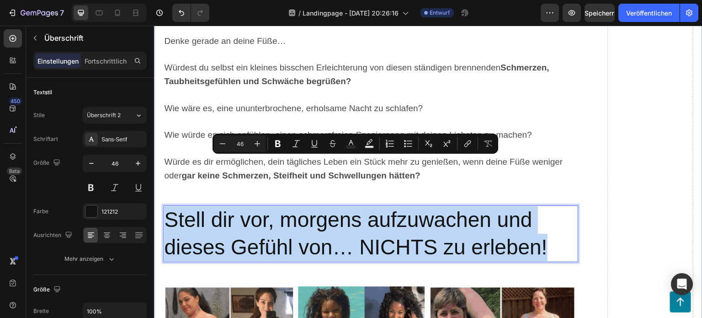
drag, startPoint x: 548, startPoint y: 193, endPoint x: 156, endPoint y: 171, distance: 392.1
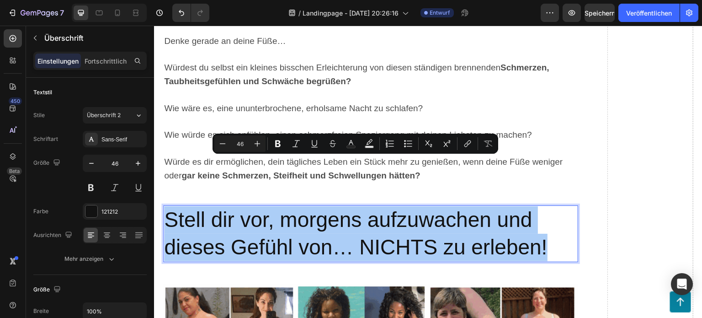
drag, startPoint x: 245, startPoint y: 142, endPoint x: 233, endPoint y: 146, distance: 12.6
click at [233, 146] on input "46" at bounding box center [240, 143] width 18 height 11
type input "2"
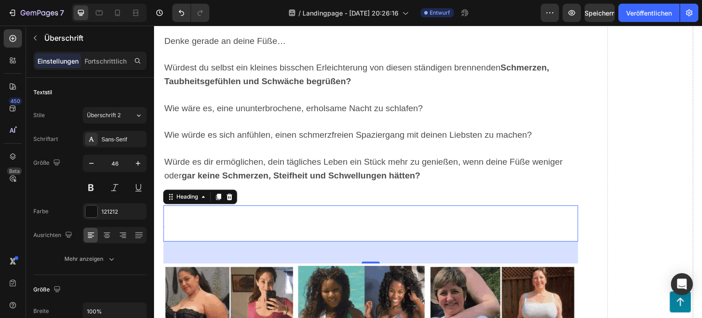
click at [250, 241] on div "48" at bounding box center [370, 252] width 415 height 22
click at [245, 206] on p "8" at bounding box center [370, 223] width 413 height 34
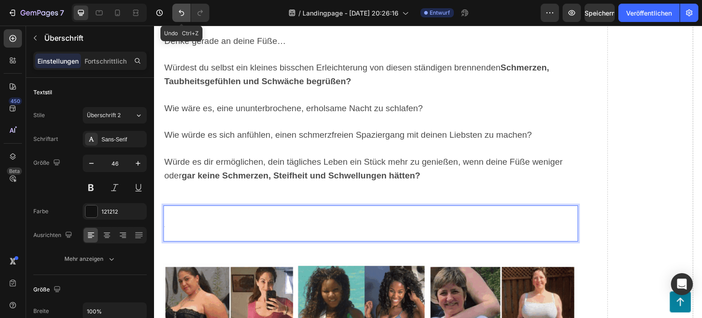
click at [176, 11] on button "Rückgängig/Wiederholen" at bounding box center [181, 13] width 18 height 18
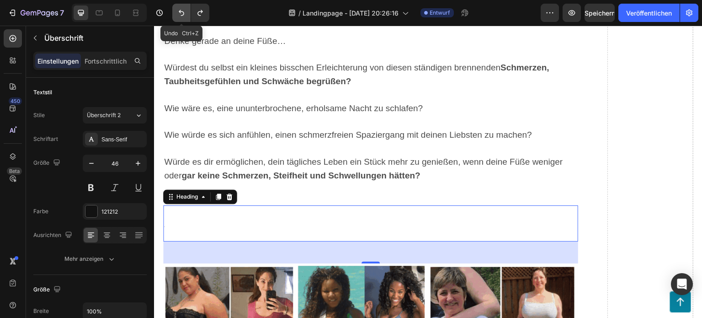
click at [177, 11] on icon "Rückgängig/Wiederholen" at bounding box center [181, 12] width 9 height 9
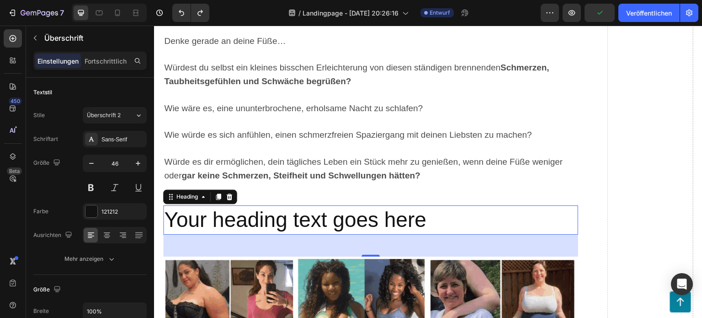
click at [434, 205] on h2 "Your heading text goes here" at bounding box center [370, 219] width 415 height 29
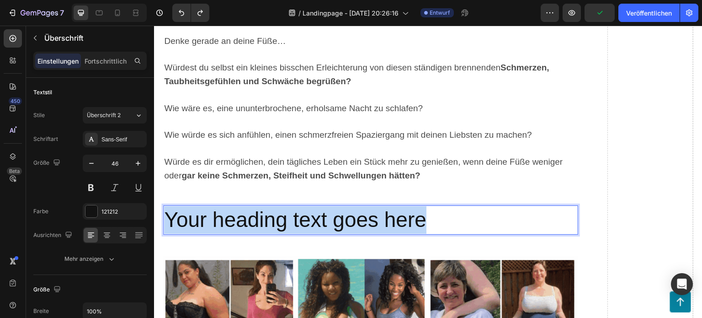
drag, startPoint x: 434, startPoint y: 170, endPoint x: 169, endPoint y: 159, distance: 265.5
click at [169, 206] on p "Your heading text goes here" at bounding box center [370, 219] width 413 height 27
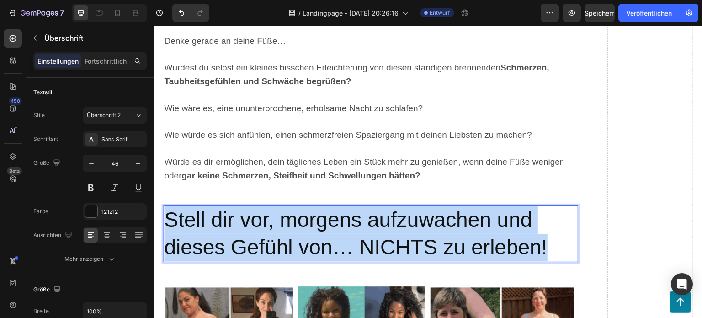
drag, startPoint x: 555, startPoint y: 192, endPoint x: 167, endPoint y: 163, distance: 388.9
click at [167, 206] on p "Stell dir vor, morgens aufzuwachen und dieses Gefühl von… NICHTS zu erleben!" at bounding box center [370, 233] width 413 height 55
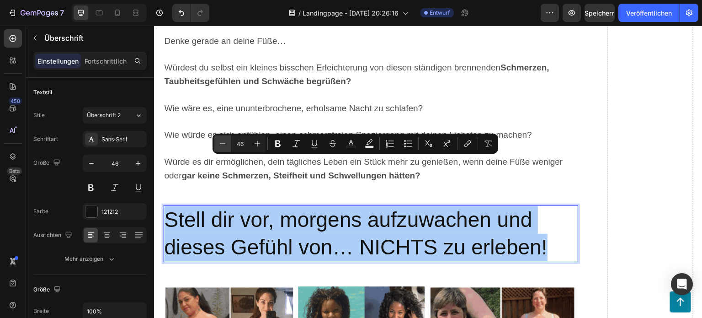
click at [226, 139] on icon "Kontextbezogene Symbolleiste des Editors" at bounding box center [222, 143] width 9 height 9
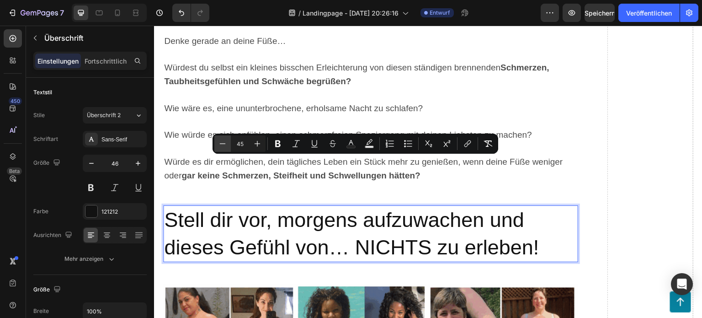
click at [224, 139] on icon "Kontextbezogene Symbolleiste des Editors" at bounding box center [222, 143] width 9 height 9
click at [223, 140] on icon "Kontextbezogene Symbolleiste des Editors" at bounding box center [222, 143] width 9 height 9
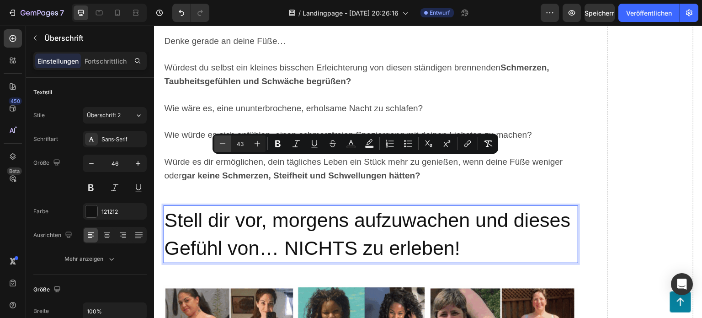
click at [223, 140] on icon "Kontextbezogene Symbolleiste des Editors" at bounding box center [222, 143] width 9 height 9
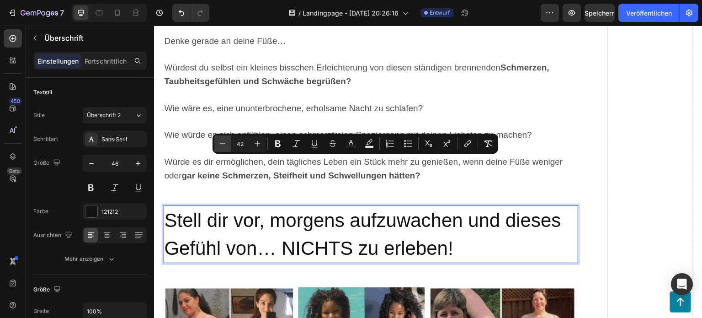
click at [223, 140] on icon "Kontextbezogene Symbolleiste des Editors" at bounding box center [222, 143] width 9 height 9
click at [222, 139] on icon "Kontextbezogene Symbolleiste des Editors" at bounding box center [222, 143] width 9 height 9
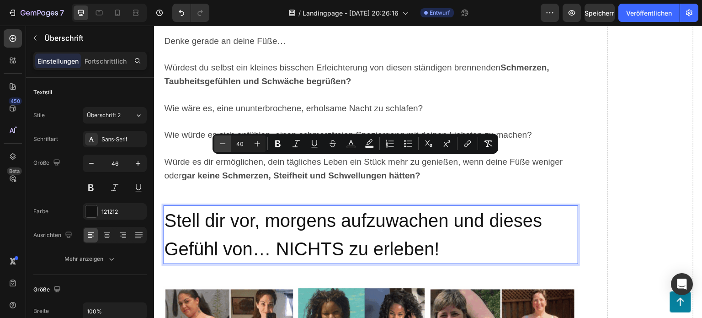
click at [222, 140] on icon "Kontextbezogene Symbolleiste des Editors" at bounding box center [222, 143] width 9 height 9
click at [222, 142] on icon "Kontextbezogene Symbolleiste des Editors" at bounding box center [222, 143] width 9 height 9
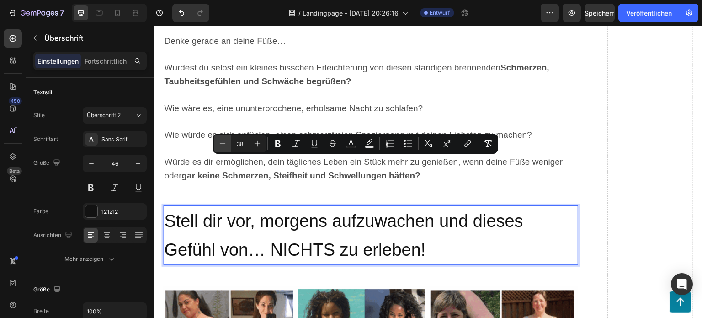
click at [222, 142] on icon "Kontextbezogene Symbolleiste des Editors" at bounding box center [222, 143] width 9 height 9
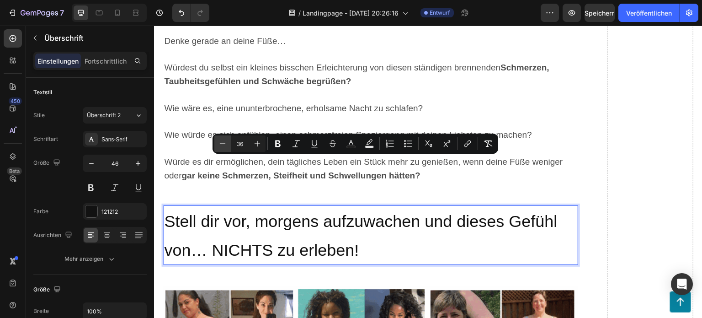
click at [222, 142] on icon "Kontextbezogene Symbolleiste des Editors" at bounding box center [222, 143] width 9 height 9
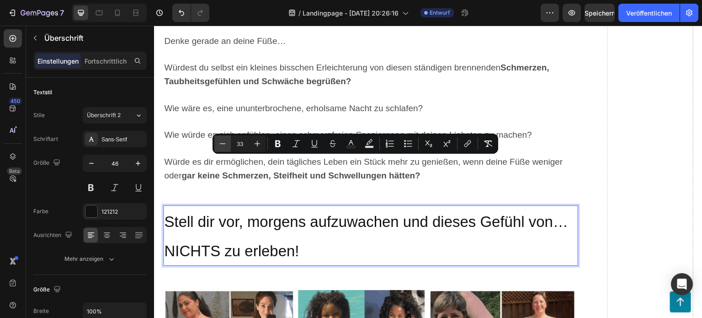
click at [222, 142] on icon "Kontextbezogene Symbolleiste des Editors" at bounding box center [222, 143] width 9 height 9
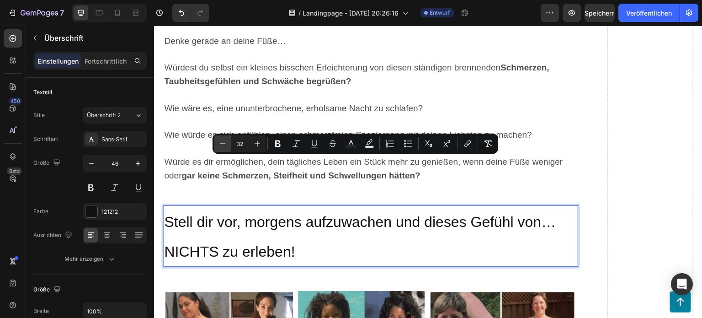
click at [222, 142] on icon "Kontextbezogene Symbolleiste des Editors" at bounding box center [222, 143] width 9 height 9
click at [223, 142] on icon "Kontextbezogene Symbolleiste des Editors" at bounding box center [222, 143] width 9 height 9
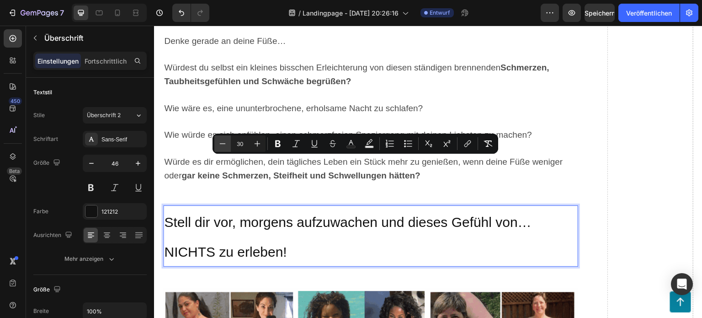
click at [223, 142] on icon "Kontextbezogene Symbolleiste des Editors" at bounding box center [222, 143] width 9 height 9
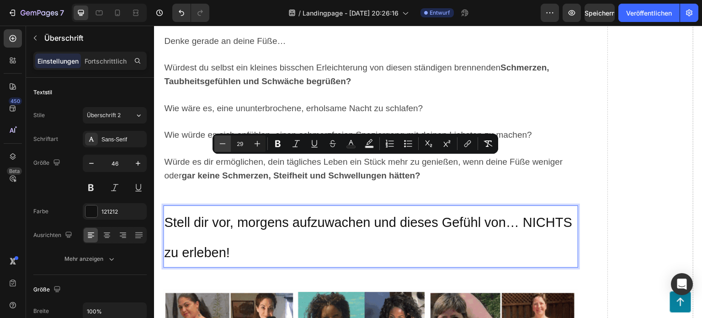
click at [223, 142] on icon "Kontextbezogene Symbolleiste des Editors" at bounding box center [222, 143] width 9 height 9
type input "28"
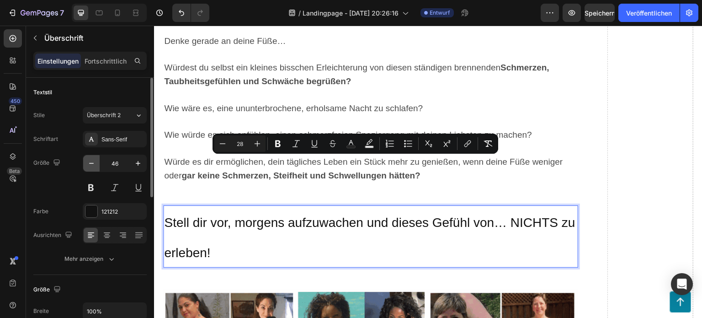
click at [95, 166] on icon "button" at bounding box center [91, 163] width 9 height 9
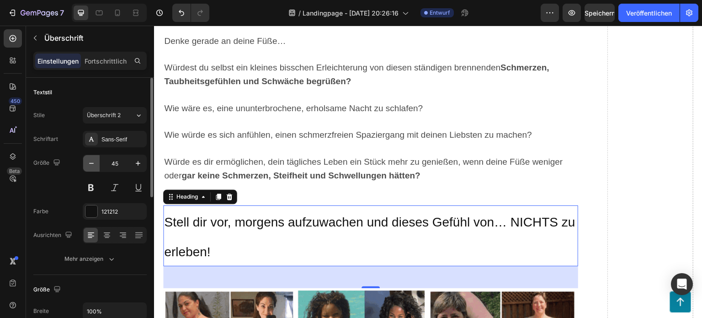
click at [95, 166] on icon "button" at bounding box center [91, 163] width 9 height 9
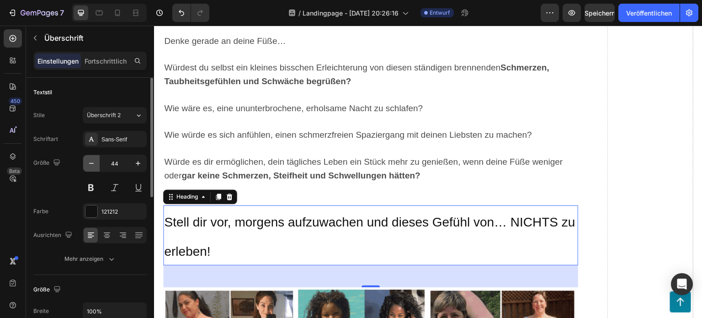
click at [95, 166] on icon "button" at bounding box center [91, 163] width 9 height 9
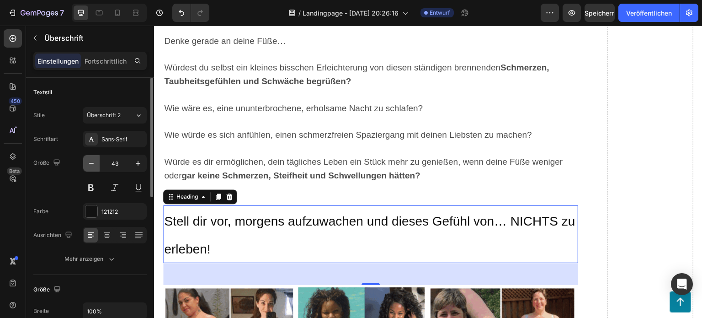
click at [95, 166] on icon "button" at bounding box center [91, 163] width 9 height 9
click at [96, 165] on icon "button" at bounding box center [91, 163] width 9 height 9
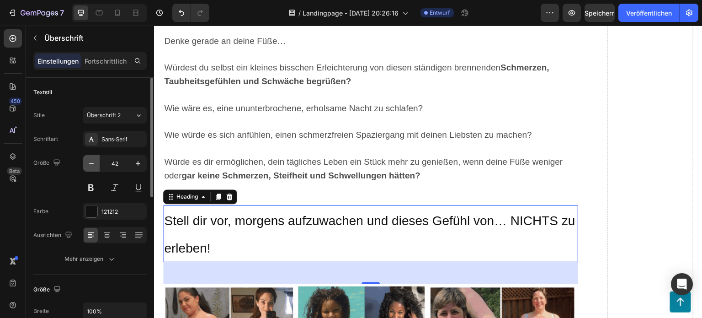
click at [96, 164] on button "button" at bounding box center [91, 163] width 16 height 16
click at [95, 162] on icon "button" at bounding box center [91, 163] width 9 height 9
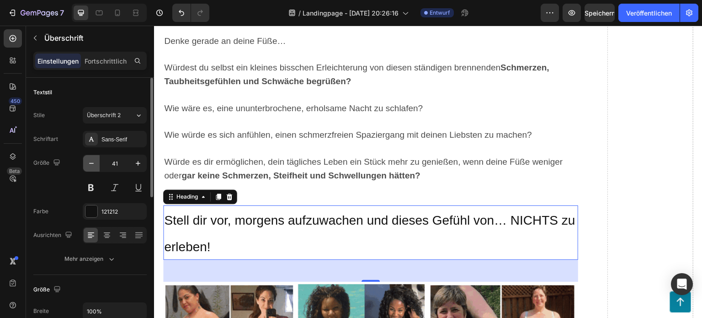
click at [95, 162] on icon "button" at bounding box center [91, 163] width 9 height 9
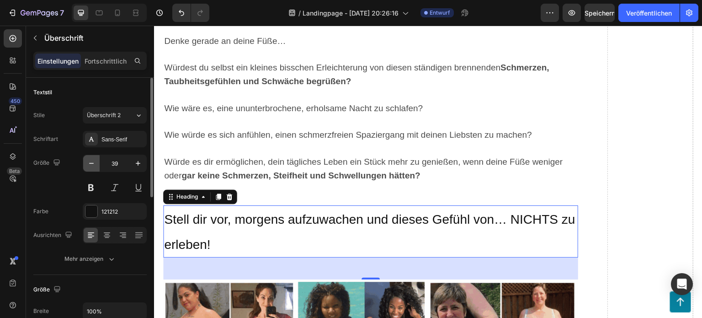
click at [95, 162] on icon "button" at bounding box center [91, 163] width 9 height 9
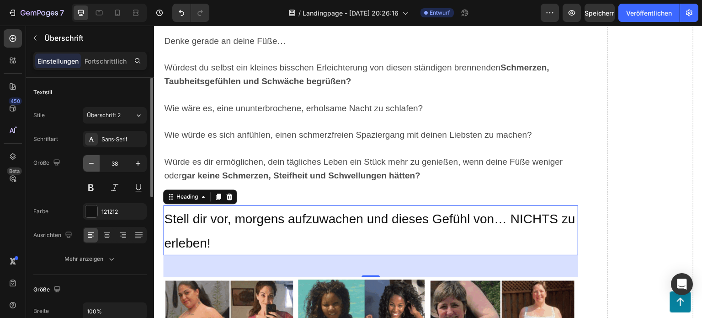
click at [95, 162] on icon "button" at bounding box center [91, 163] width 9 height 9
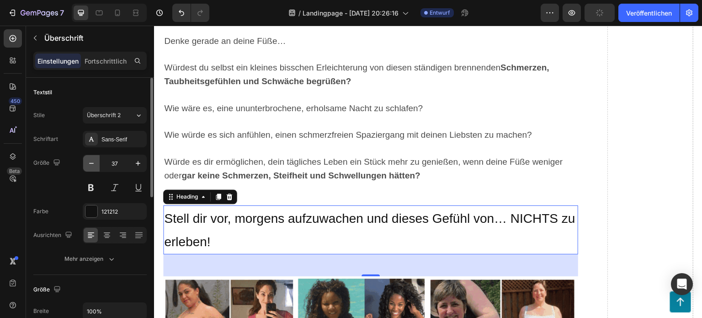
click at [95, 162] on icon "button" at bounding box center [91, 163] width 9 height 9
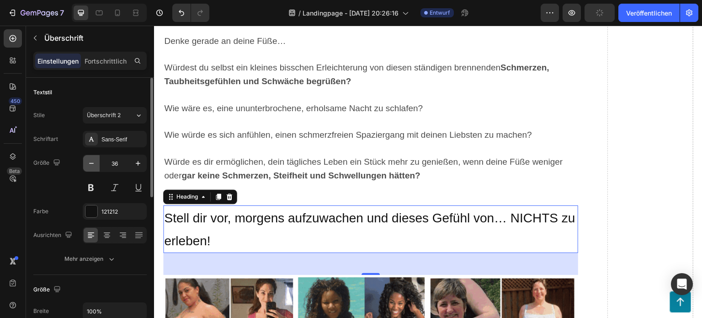
click at [95, 162] on icon "button" at bounding box center [91, 163] width 9 height 9
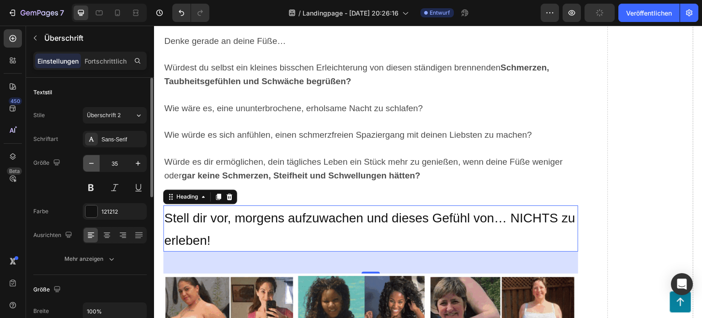
click at [95, 162] on icon "button" at bounding box center [91, 163] width 9 height 9
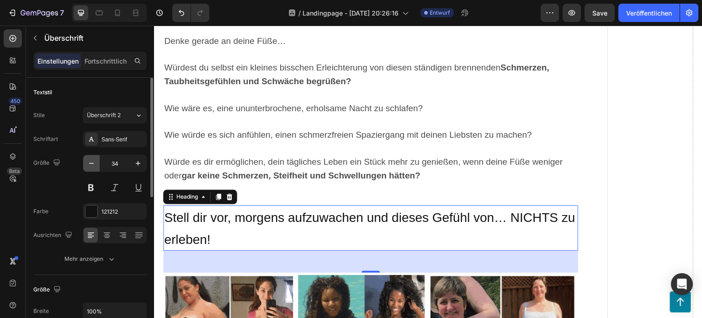
click at [95, 162] on icon "button" at bounding box center [91, 163] width 9 height 9
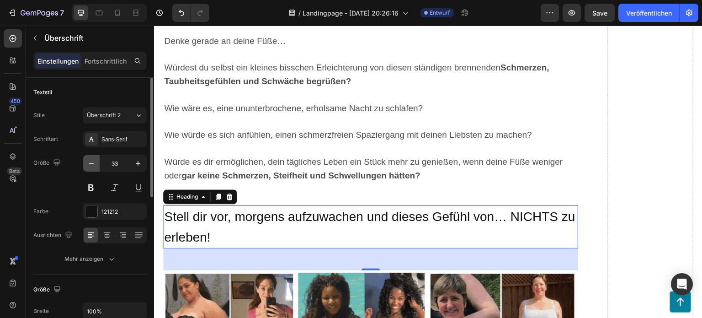
click at [90, 161] on icon "button" at bounding box center [91, 163] width 9 height 9
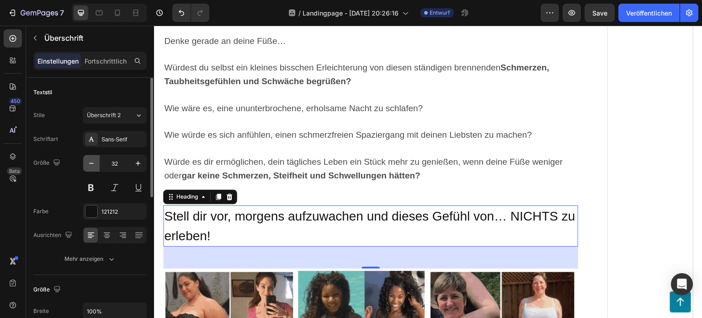
click at [90, 161] on icon "button" at bounding box center [91, 163] width 9 height 9
click at [95, 162] on icon "button" at bounding box center [91, 163] width 9 height 9
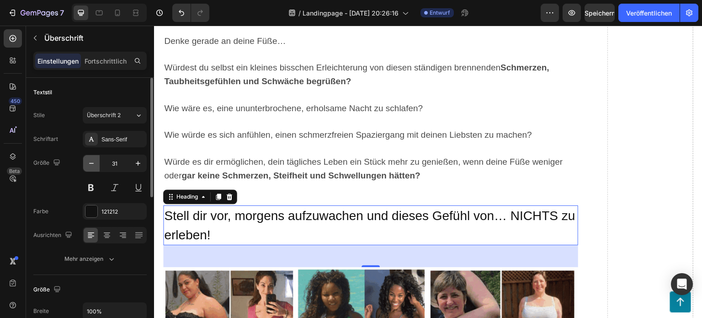
click at [95, 162] on icon "button" at bounding box center [91, 163] width 9 height 9
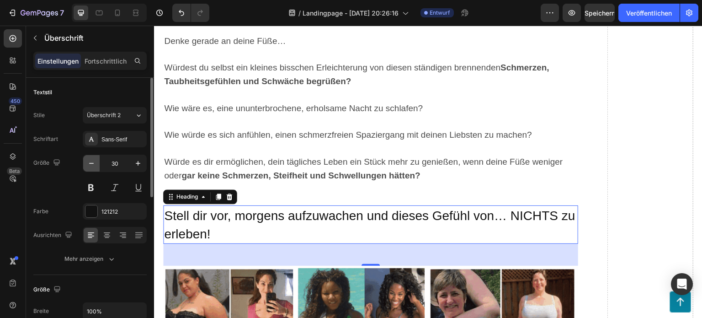
click at [95, 162] on icon "button" at bounding box center [91, 163] width 9 height 9
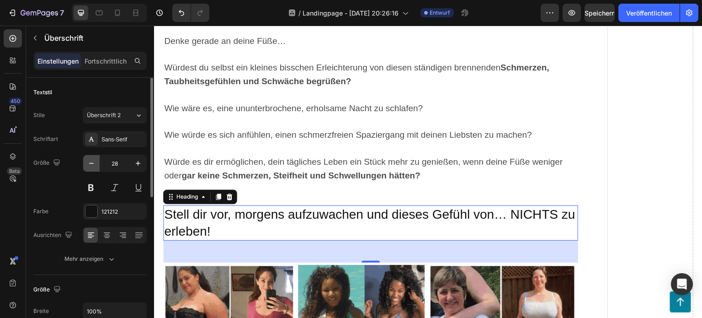
click at [95, 162] on icon "button" at bounding box center [91, 163] width 9 height 9
click at [138, 157] on button "button" at bounding box center [138, 163] width 16 height 16
type input "28"
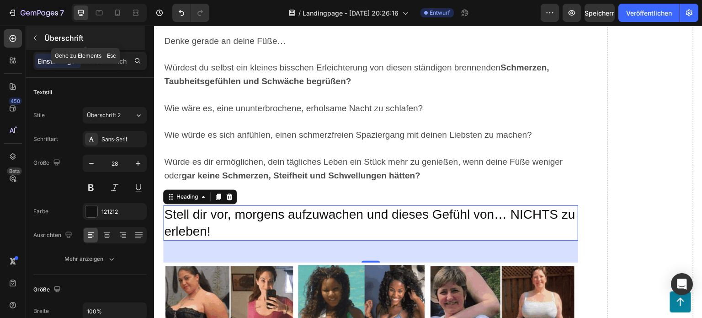
click at [39, 37] on button "button" at bounding box center [35, 38] width 15 height 15
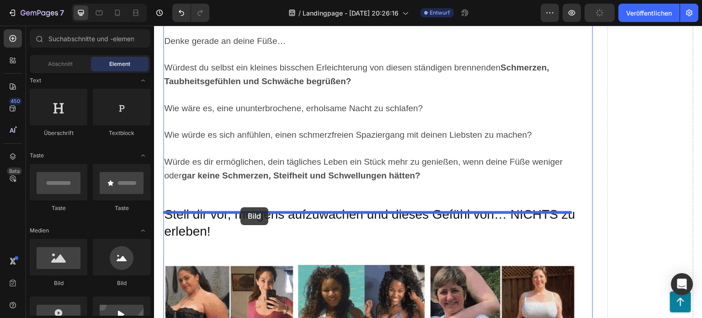
drag, startPoint x: 219, startPoint y: 295, endPoint x: 241, endPoint y: 207, distance: 90.8
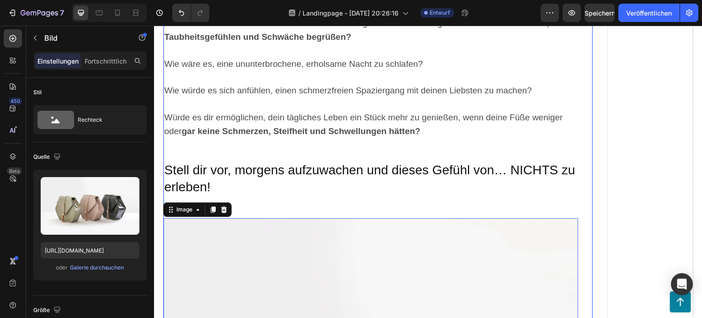
scroll to position [7382, 0]
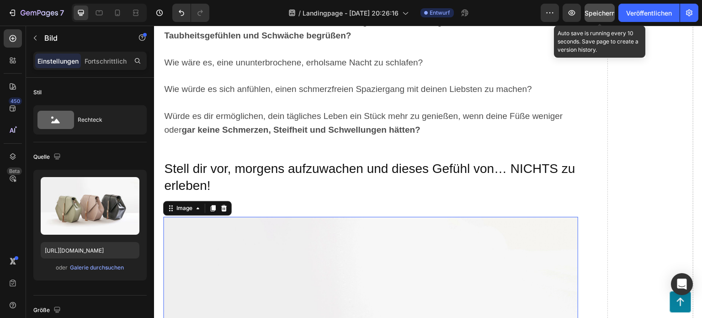
click at [604, 11] on font "Speichern" at bounding box center [600, 13] width 31 height 8
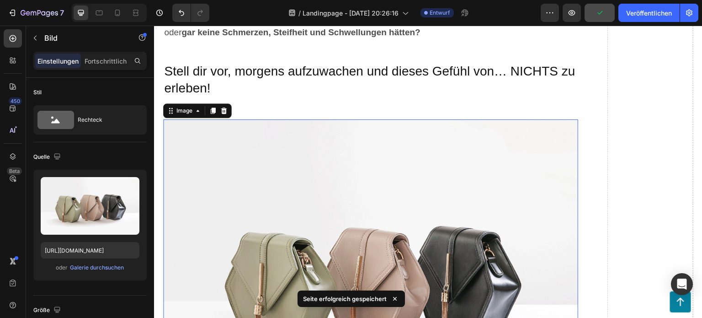
scroll to position [7519, 0]
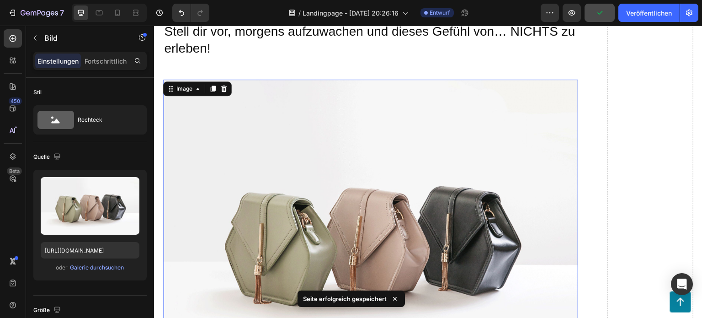
click at [348, 183] on img at bounding box center [370, 235] width 415 height 311
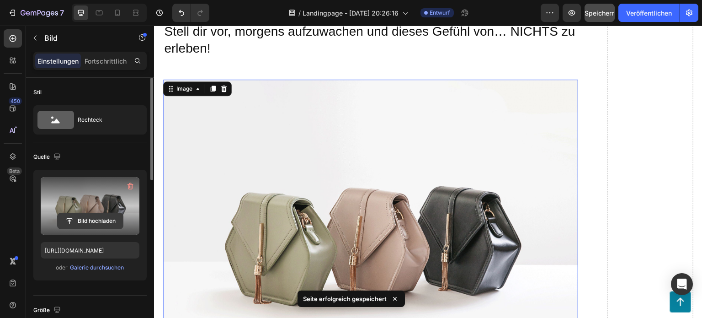
click at [92, 214] on input "file" at bounding box center [90, 221] width 65 height 16
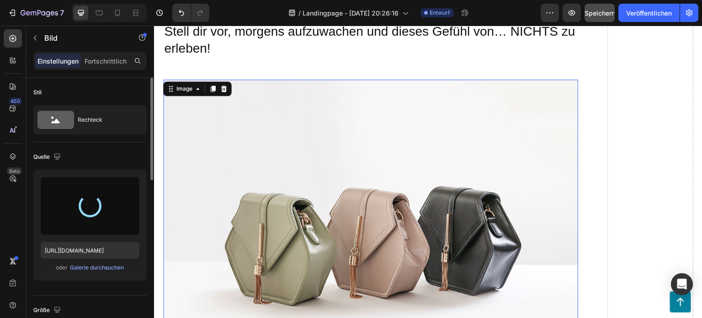
type input "[URL][DOMAIN_NAME]"
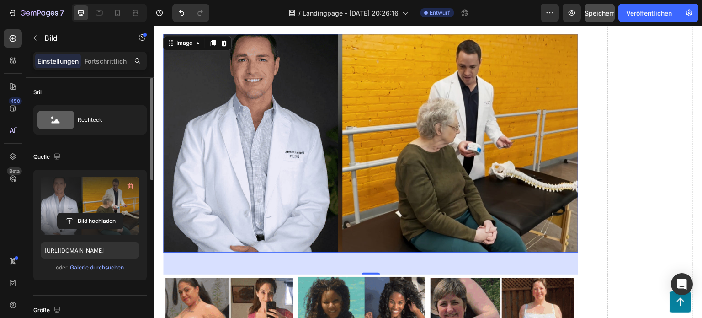
scroll to position [7656, 0]
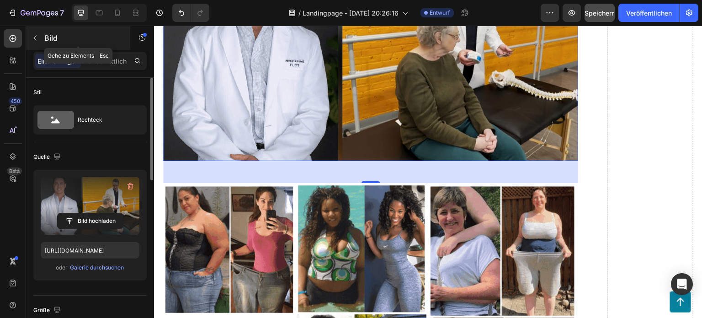
click at [39, 35] on button "button" at bounding box center [35, 38] width 15 height 15
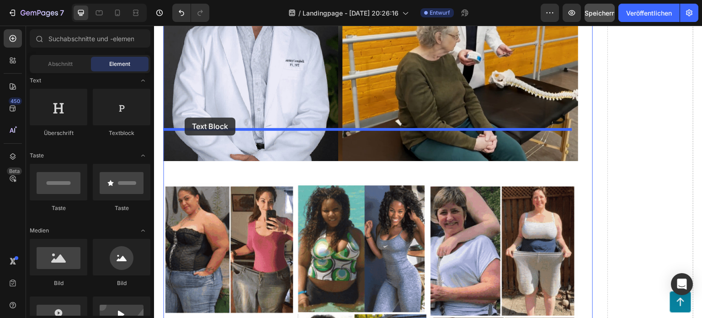
drag, startPoint x: 265, startPoint y: 137, endPoint x: 192, endPoint y: 119, distance: 75.2
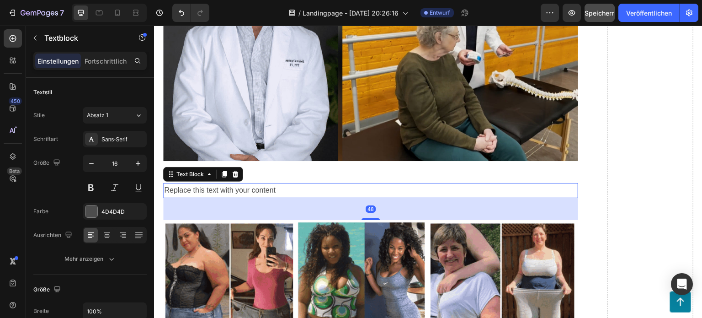
click at [280, 183] on div "Replace this text with your content" at bounding box center [370, 190] width 415 height 15
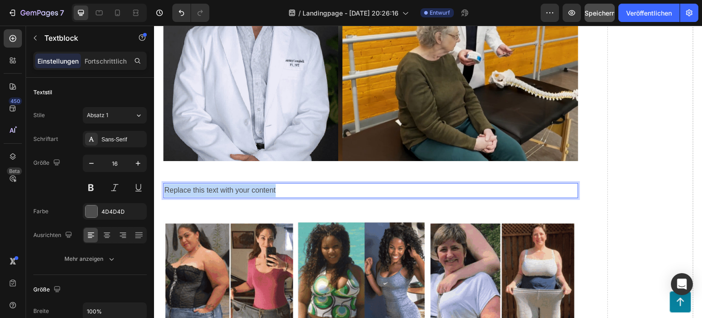
drag, startPoint x: 280, startPoint y: 134, endPoint x: 307, endPoint y: 165, distance: 40.9
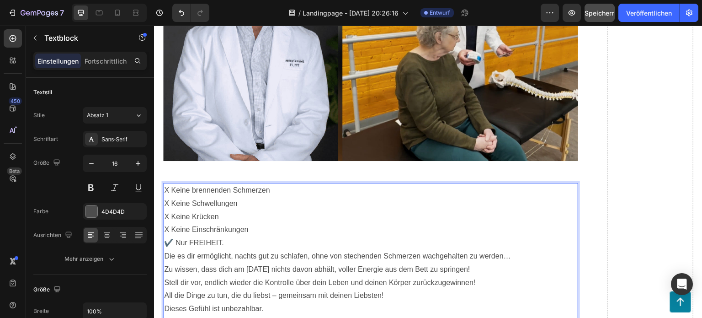
click at [165, 189] on p "X Keine brennenden Schmerzen X Keine Schwellungen X Keine Krücken X Keine Einsc…" at bounding box center [370, 217] width 413 height 66
click at [289, 302] on p "Dieses Gefühl ist unbezahlbar." at bounding box center [370, 308] width 413 height 13
click at [246, 185] on p "X Keine brennenden Schmerzen X Keine Schwellungen X Keine Krücken X Keine Einsc…" at bounding box center [370, 217] width 413 height 66
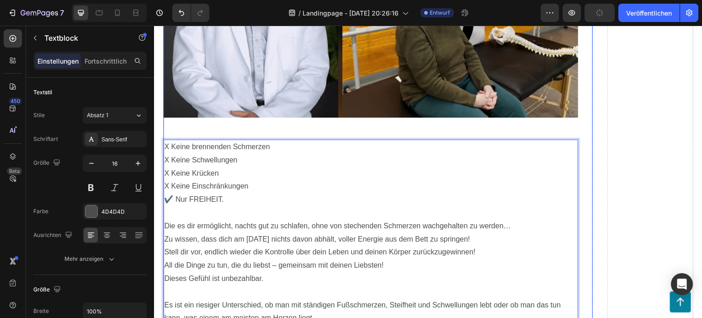
scroll to position [7702, 0]
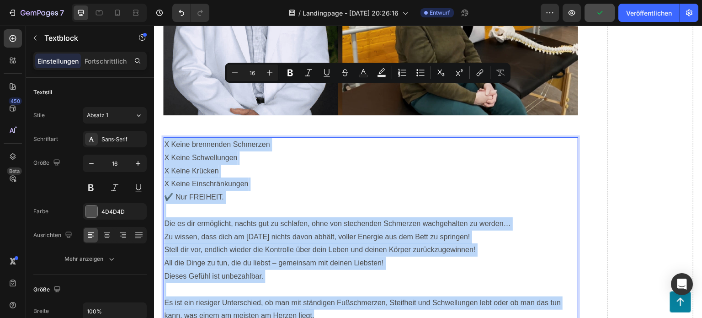
drag, startPoint x: 321, startPoint y: 260, endPoint x: 165, endPoint y: 90, distance: 230.8
click at [165, 137] on div "X Keine brennenden Schmerzen X Keine Schwellungen X Keine Krücken X Keine Einsc…" at bounding box center [370, 230] width 415 height 186
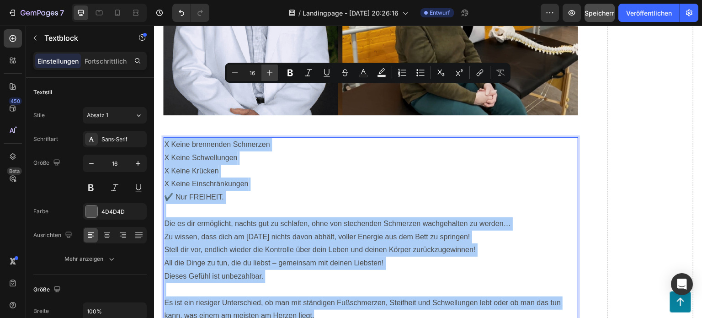
click at [271, 71] on icon "Kontextbezogene Symbolleiste des Editors" at bounding box center [269, 72] width 9 height 9
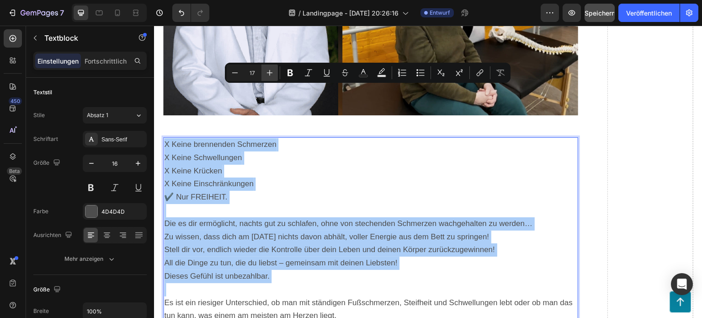
click at [271, 71] on icon "Kontextbezogene Symbolleiste des Editors" at bounding box center [269, 72] width 9 height 9
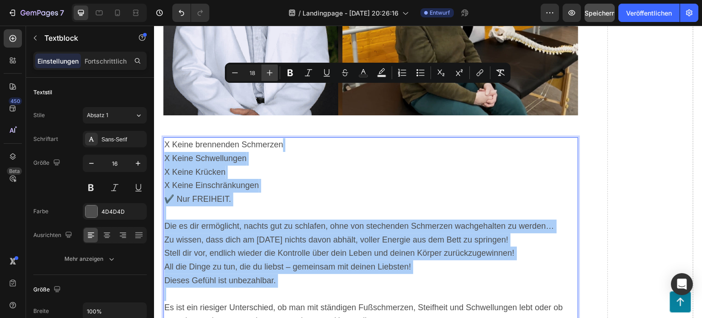
click at [271, 71] on icon "Kontextbezogene Symbolleiste des Editors" at bounding box center [269, 72] width 9 height 9
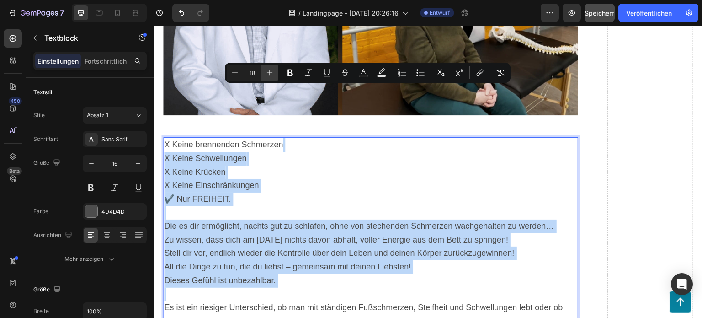
type input "19"
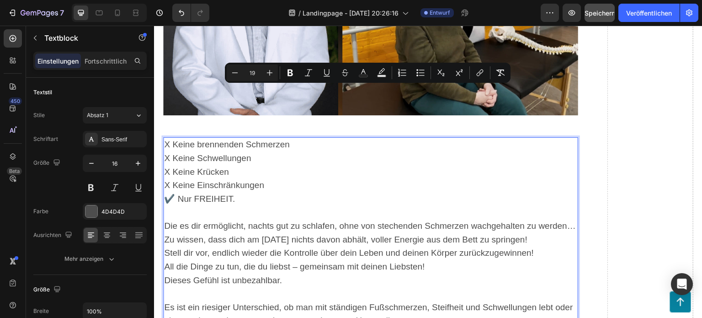
click at [329, 145] on p "X Keine brennenden Schmerzen X Keine Schwellungen X Keine Krücken X Keine Einsc…" at bounding box center [370, 172] width 413 height 68
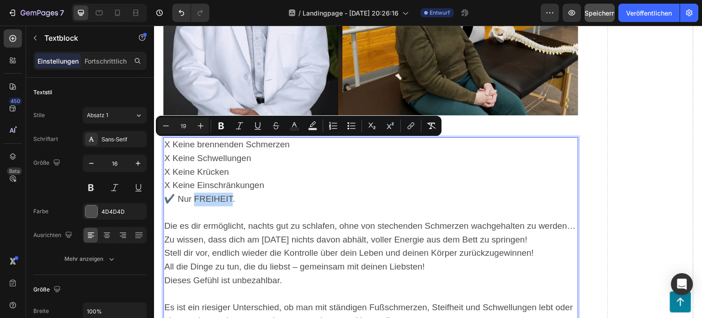
drag, startPoint x: 234, startPoint y: 145, endPoint x: 196, endPoint y: 151, distance: 38.0
click at [197, 151] on p "X Keine brennenden Schmerzen X Keine Schwellungen X Keine Krücken X Keine Einsc…" at bounding box center [370, 172] width 413 height 68
click at [223, 124] on icon "Kontextbezogene Symbolleiste des Editors" at bounding box center [221, 126] width 5 height 7
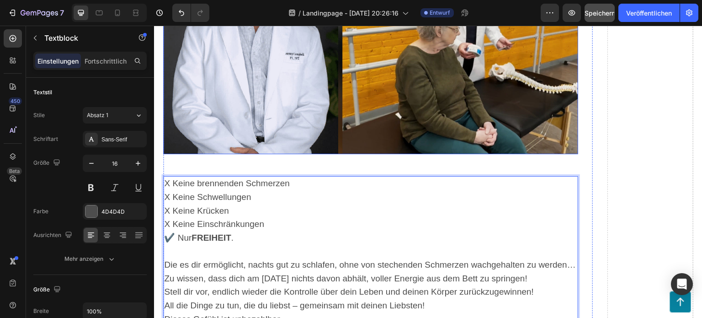
scroll to position [7656, 0]
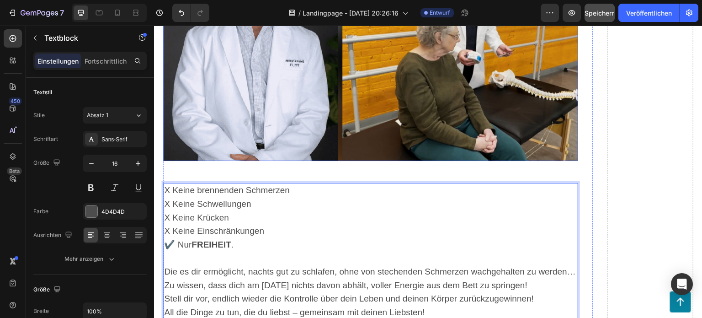
click at [333, 60] on img at bounding box center [370, 51] width 415 height 219
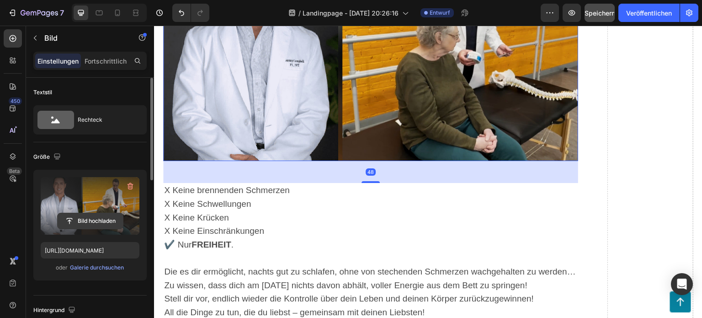
click at [91, 215] on input "file" at bounding box center [90, 221] width 65 height 16
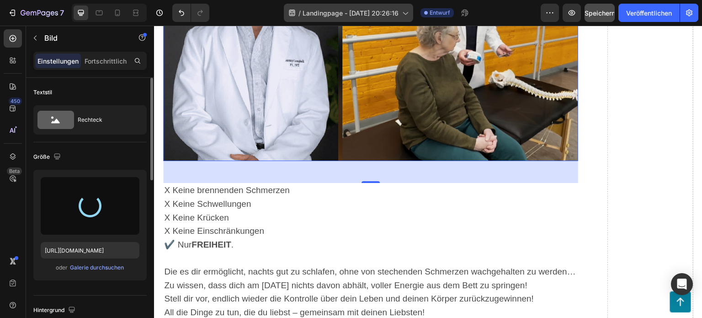
type input "[URL][DOMAIN_NAME]"
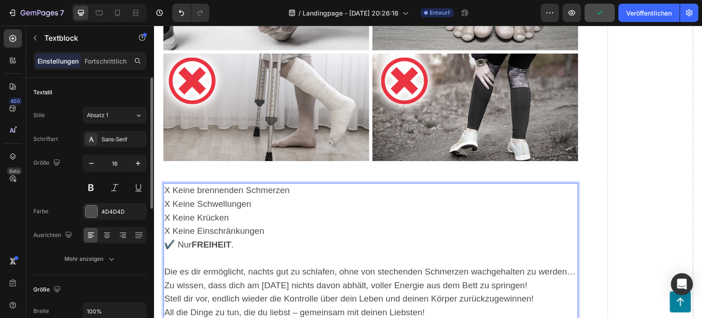
click at [279, 267] on span "Die es dir ermöglicht, nachts gut zu schlafen, ohne von stechenden Schmerzen wa…" at bounding box center [370, 272] width 412 height 10
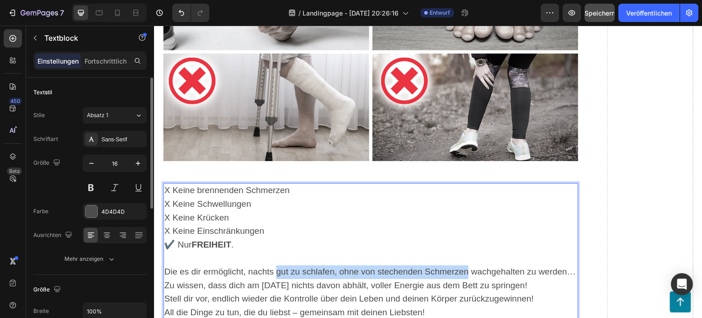
drag, startPoint x: 277, startPoint y: 219, endPoint x: 469, endPoint y: 222, distance: 192.1
click at [469, 267] on span "Die es dir ermöglicht, nachts gut zu schlafen, ohne von stechenden Schmerzen wa…" at bounding box center [370, 272] width 412 height 10
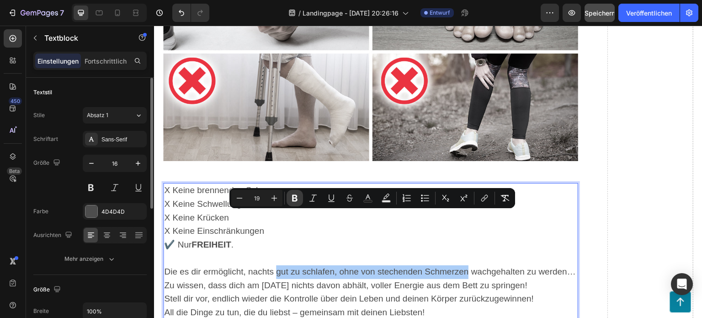
click at [298, 199] on icon "Editor contextual toolbar" at bounding box center [294, 197] width 9 height 9
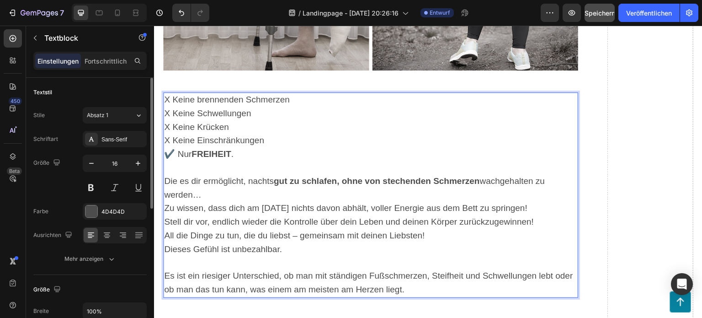
scroll to position [7747, 0]
click at [436, 228] on p "All die Dinge zu tun, die du liebst – gemeinsam mit deinen Liebsten!" at bounding box center [370, 235] width 413 height 14
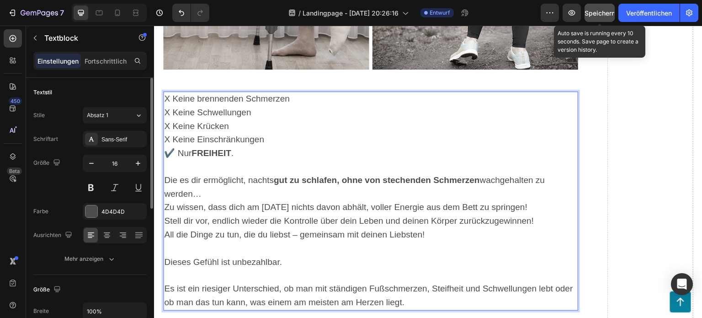
click at [603, 9] on font "Speichern" at bounding box center [600, 13] width 31 height 8
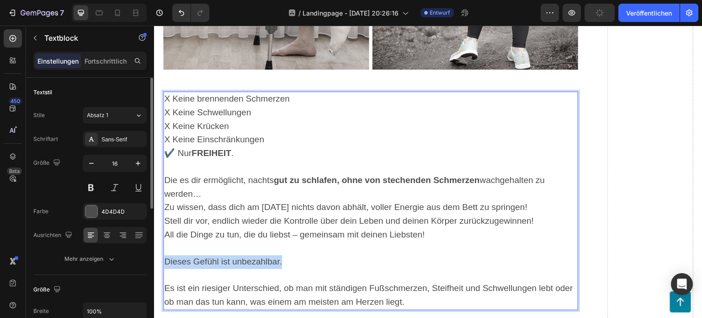
drag, startPoint x: 285, startPoint y: 203, endPoint x: 163, endPoint y: 204, distance: 122.6
click at [163, 204] on div "X Keine brennenden Schmerzen X Keine Schwellungen X Keine Krücken X Keine Einsc…" at bounding box center [370, 200] width 415 height 219
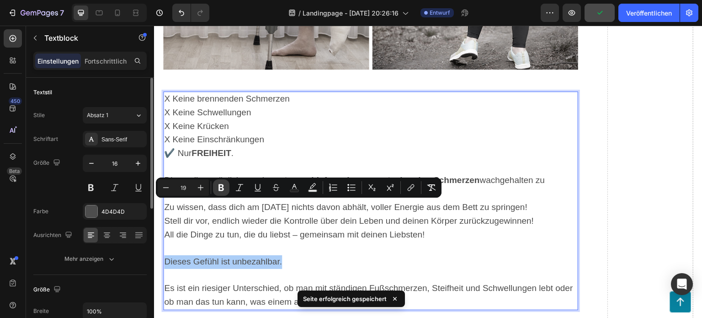
click at [216, 186] on button "Deutlich" at bounding box center [221, 187] width 16 height 16
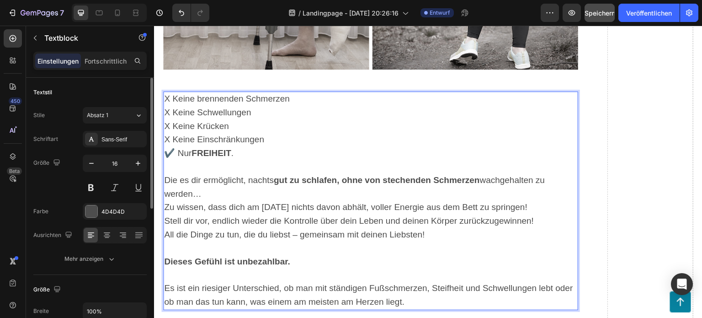
click at [536, 201] on p "Zu wissen, dass dich am [DATE] nichts davon abhält, voller Energie aus dem Bett…" at bounding box center [370, 208] width 413 height 14
drag, startPoint x: 317, startPoint y: 164, endPoint x: 212, endPoint y: 170, distance: 104.9
click at [212, 216] on span "Stell dir vor, endlich wieder die Kontrolle über dein Leben und deinen Körper z…" at bounding box center [349, 221] width 370 height 10
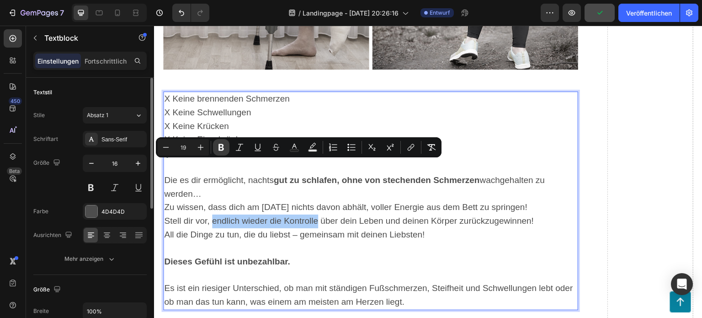
click at [225, 149] on icon "Editor contextual toolbar" at bounding box center [221, 147] width 9 height 9
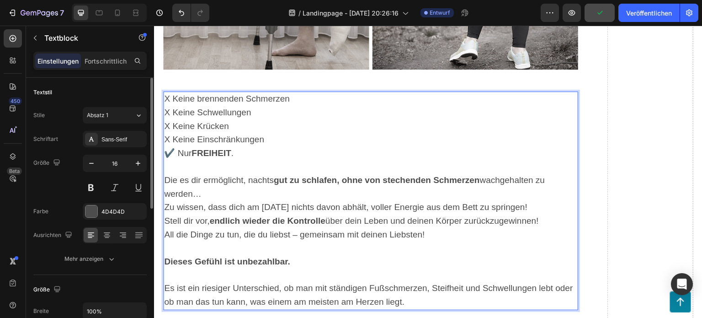
click at [408, 268] on p "Rich Text Editor. Editing area: main" at bounding box center [370, 274] width 413 height 13
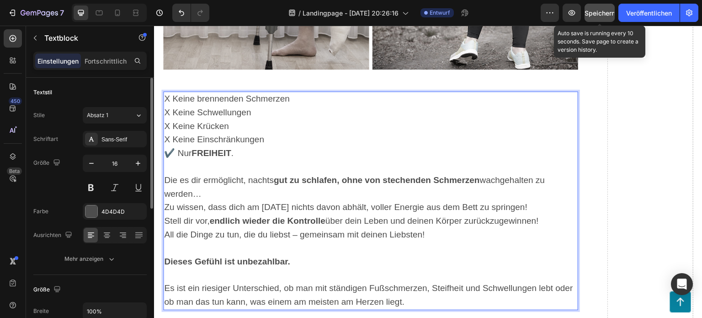
click at [594, 12] on font "Speichern" at bounding box center [600, 13] width 31 height 8
